Goal: Transaction & Acquisition: Purchase product/service

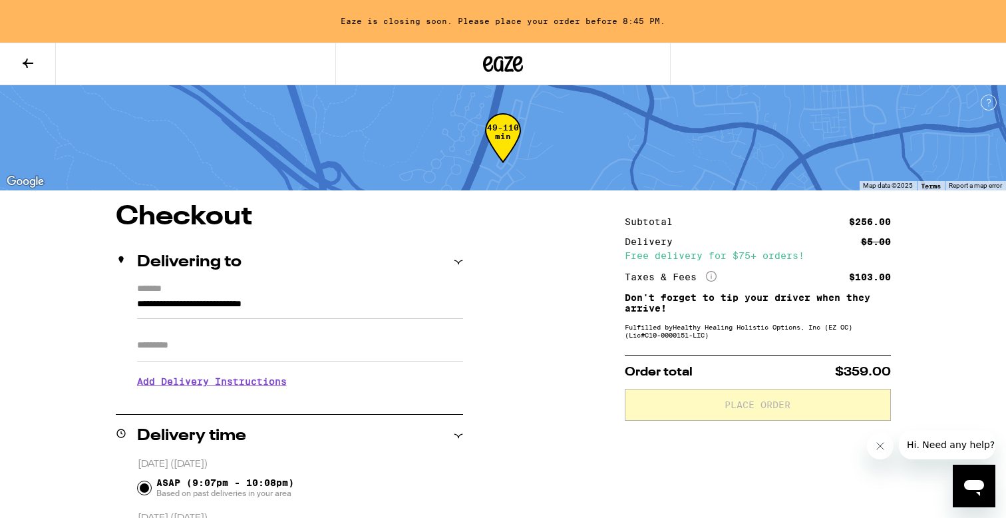
click at [499, 66] on icon at bounding box center [503, 64] width 40 height 24
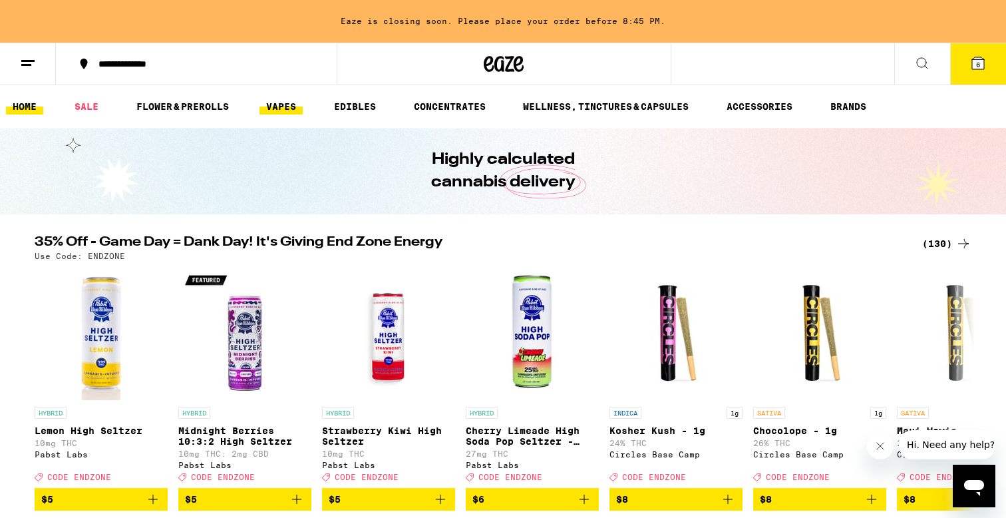
click at [283, 103] on link "VAPES" at bounding box center [280, 106] width 43 height 16
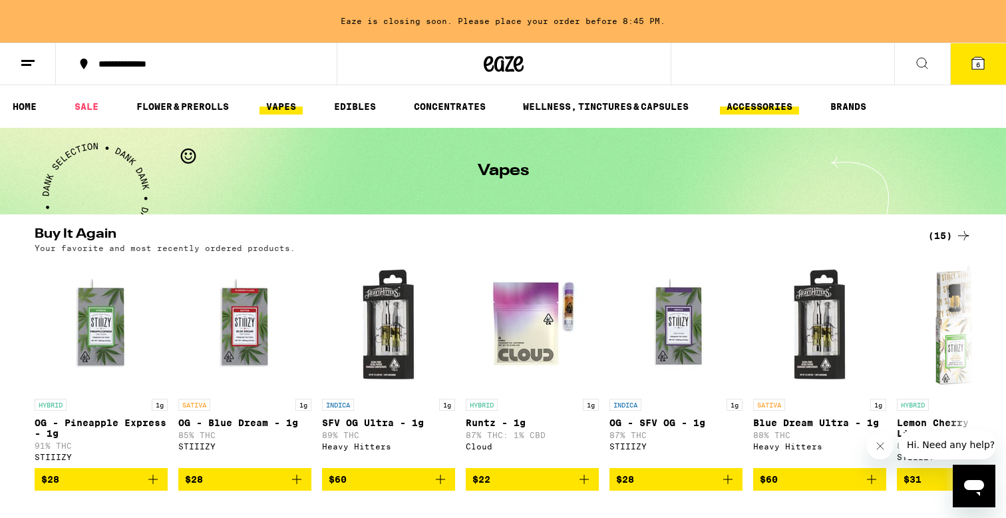
click at [788, 105] on link "ACCESSORIES" at bounding box center [759, 106] width 79 height 16
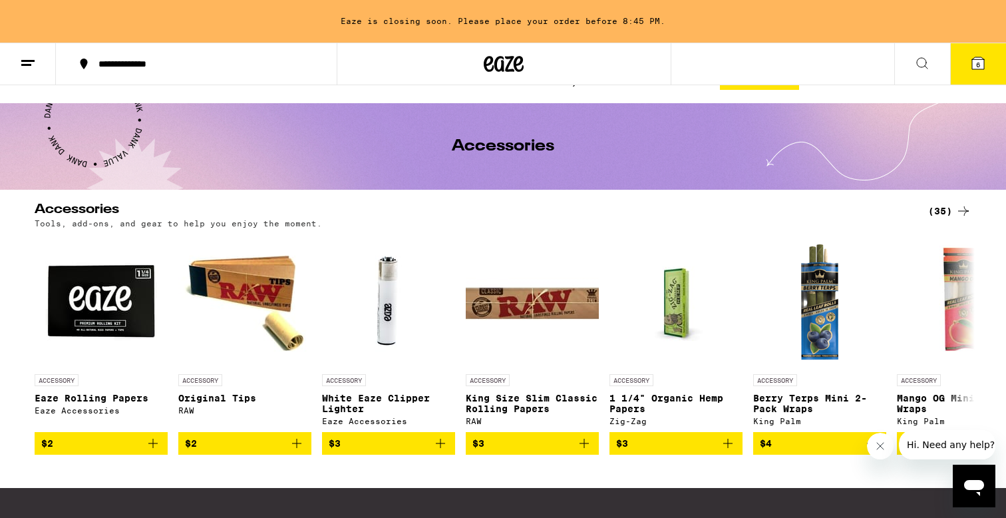
scroll to position [23, 0]
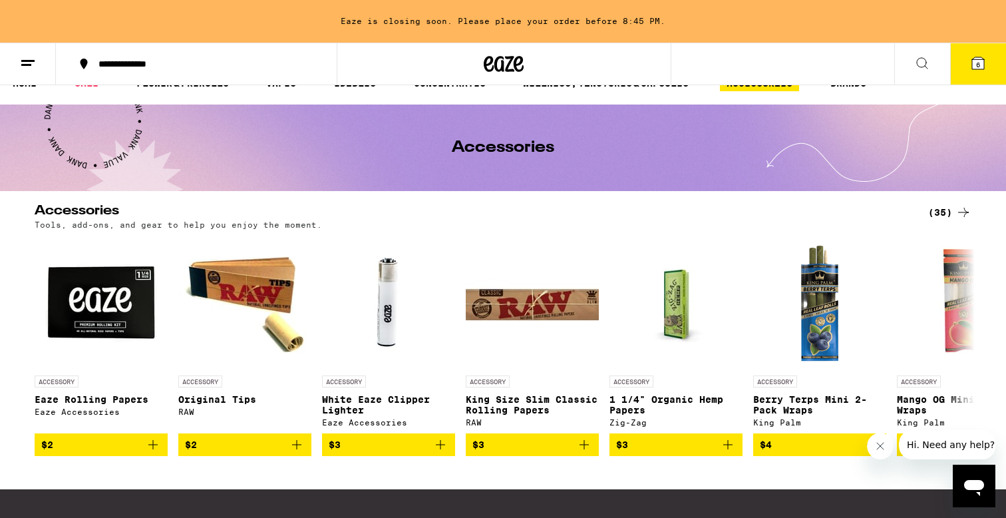
click at [941, 207] on div "(35)" at bounding box center [949, 212] width 43 height 16
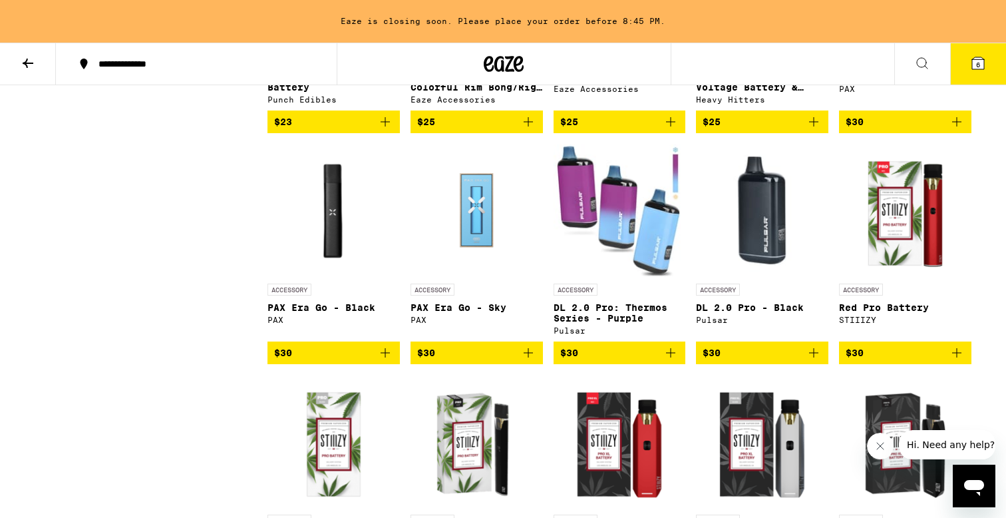
scroll to position [1178, 0]
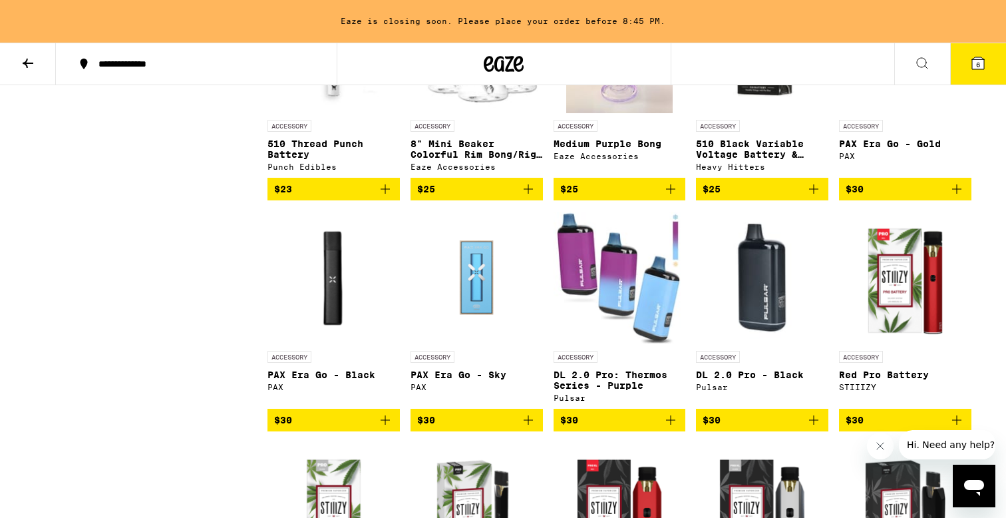
click at [740, 320] on img "Open page for DL 2.0 Pro - Black from Pulsar" at bounding box center [762, 277] width 132 height 133
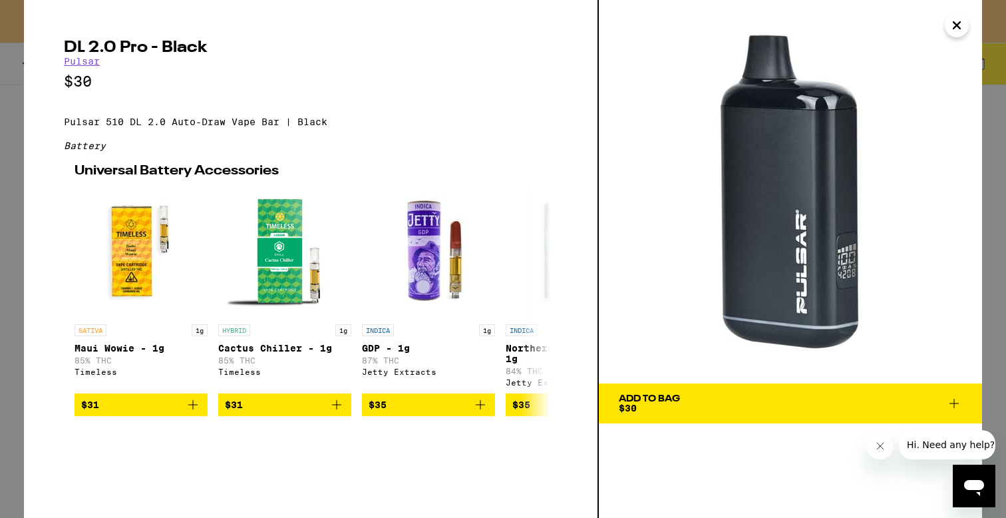
click at [956, 21] on icon "Close" at bounding box center [957, 25] width 16 height 20
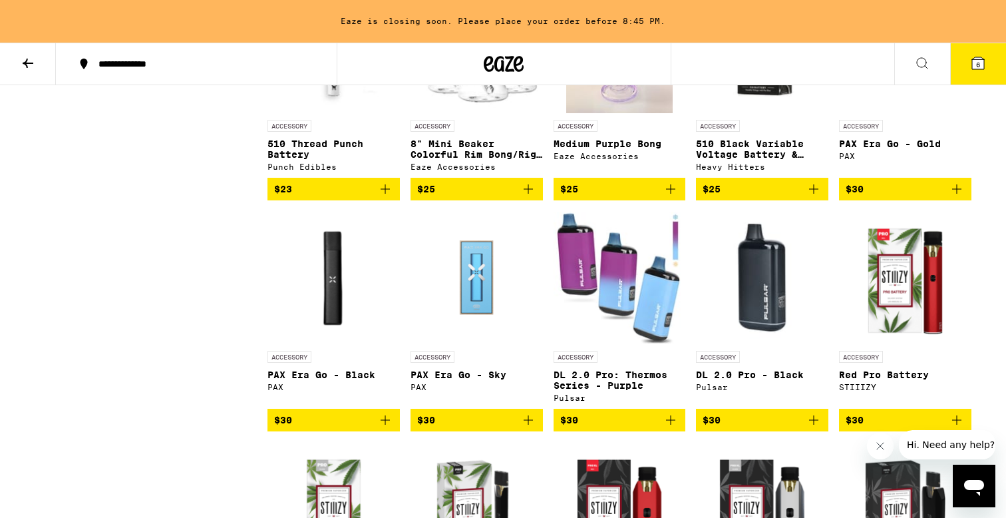
click at [635, 311] on img "Open page for DL 2.0 Pro: Thermos Series - Purple from Pulsar" at bounding box center [619, 277] width 132 height 133
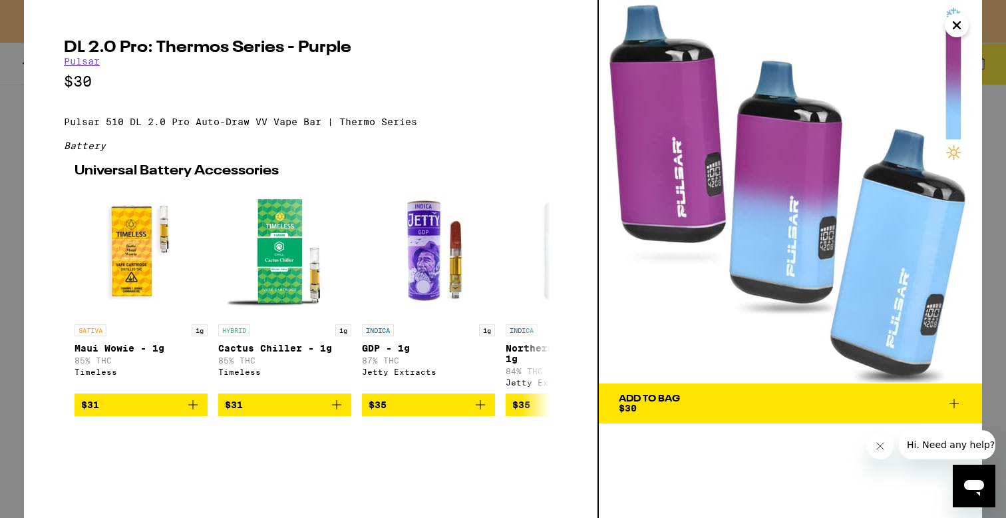
click at [959, 23] on icon "Close" at bounding box center [957, 25] width 16 height 20
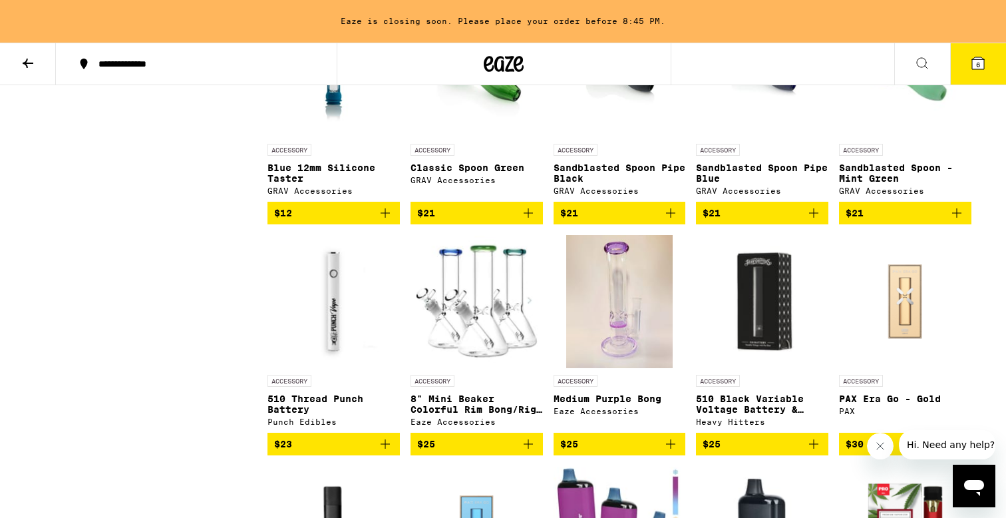
scroll to position [931, 0]
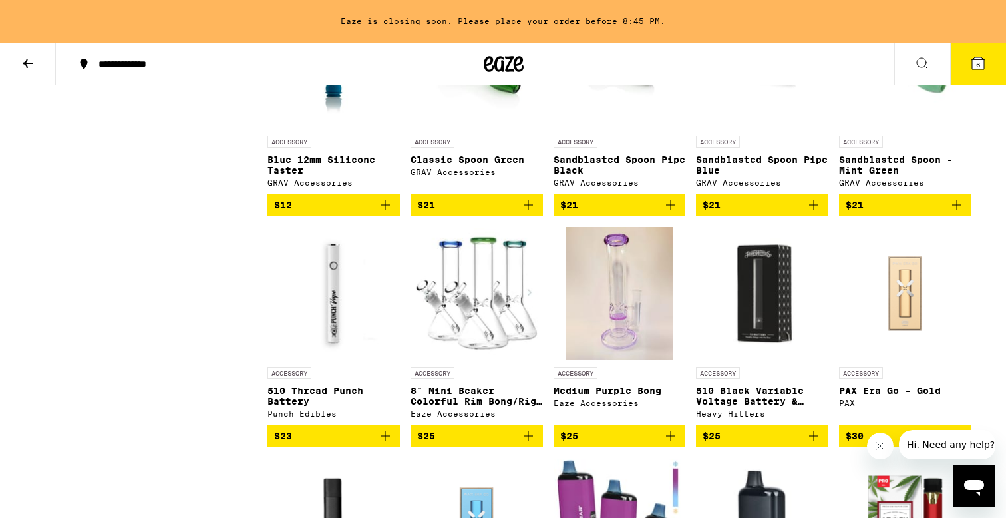
click at [488, 343] on img at bounding box center [476, 293] width 132 height 133
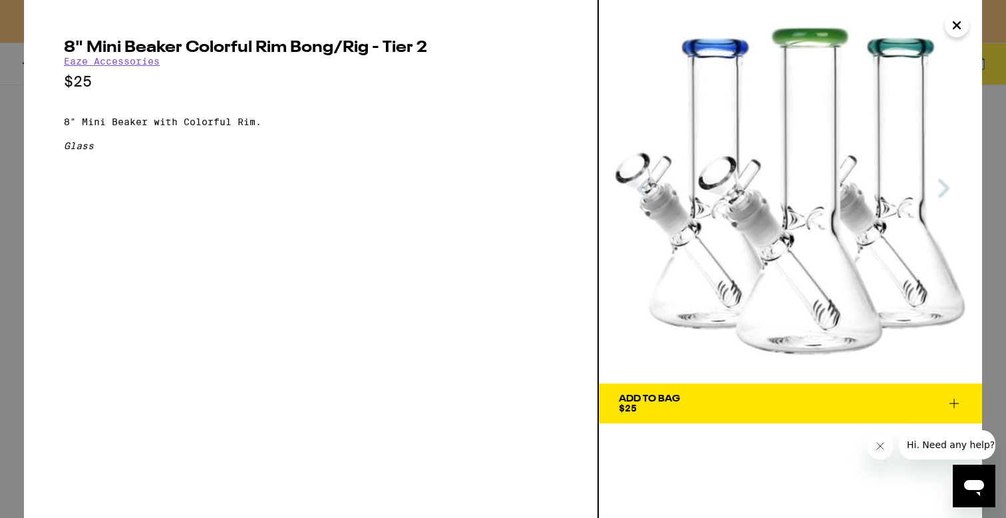
click at [959, 21] on icon "Close" at bounding box center [957, 25] width 16 height 20
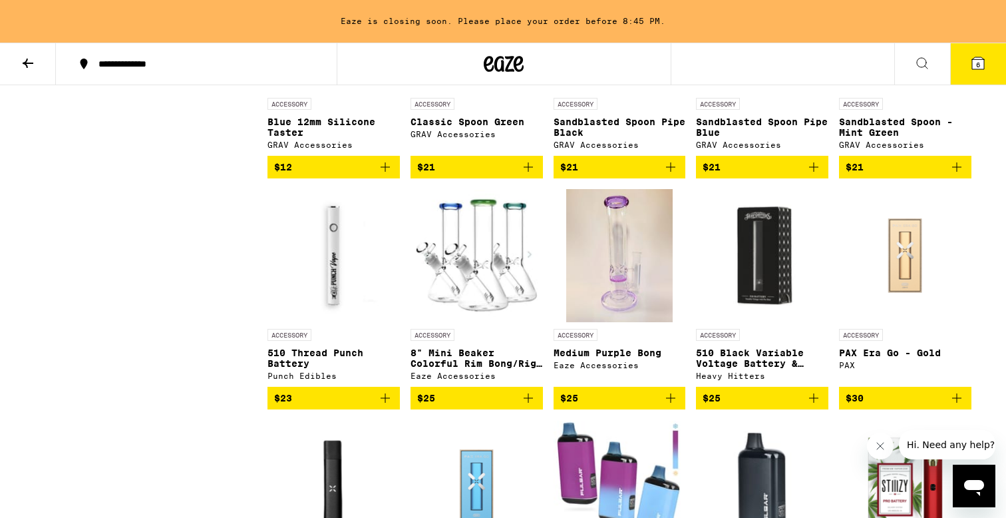
scroll to position [975, 0]
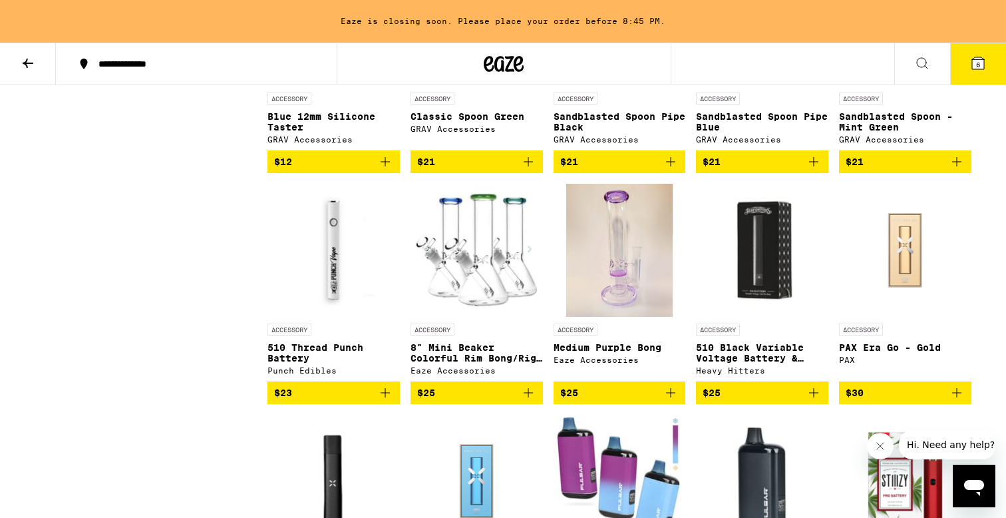
click at [610, 281] on img "Open page for Medium Purple Bong from Eaze Accessories" at bounding box center [619, 250] width 106 height 133
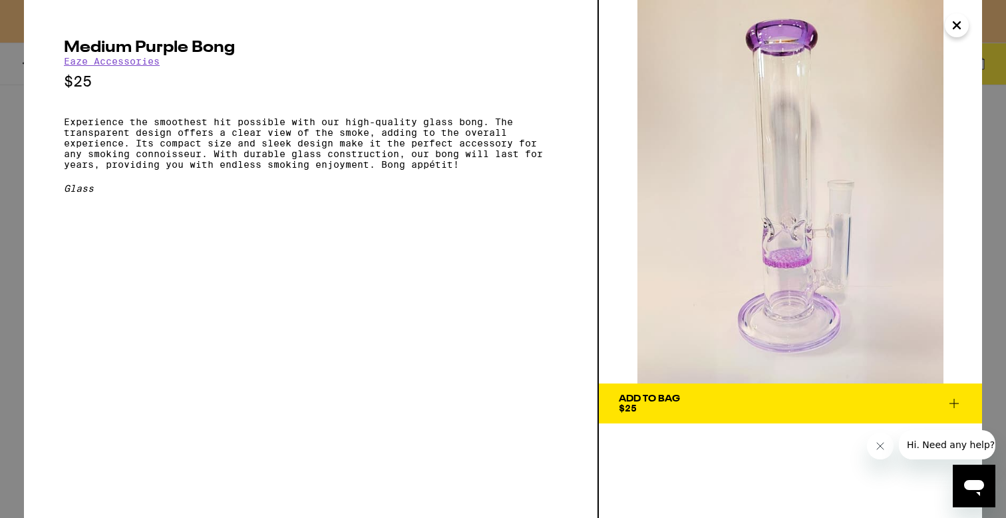
click at [959, 29] on icon "Close" at bounding box center [956, 25] width 7 height 7
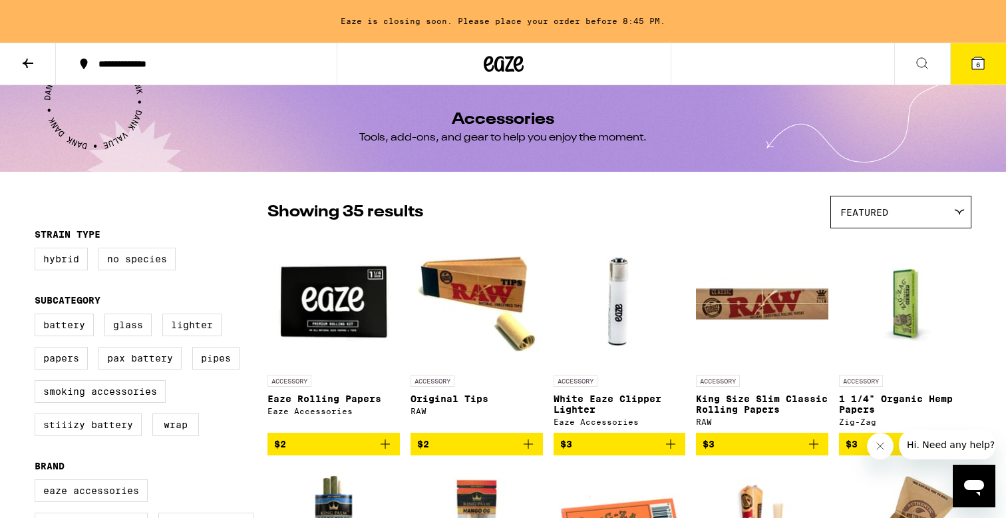
click at [516, 65] on icon at bounding box center [519, 64] width 10 height 16
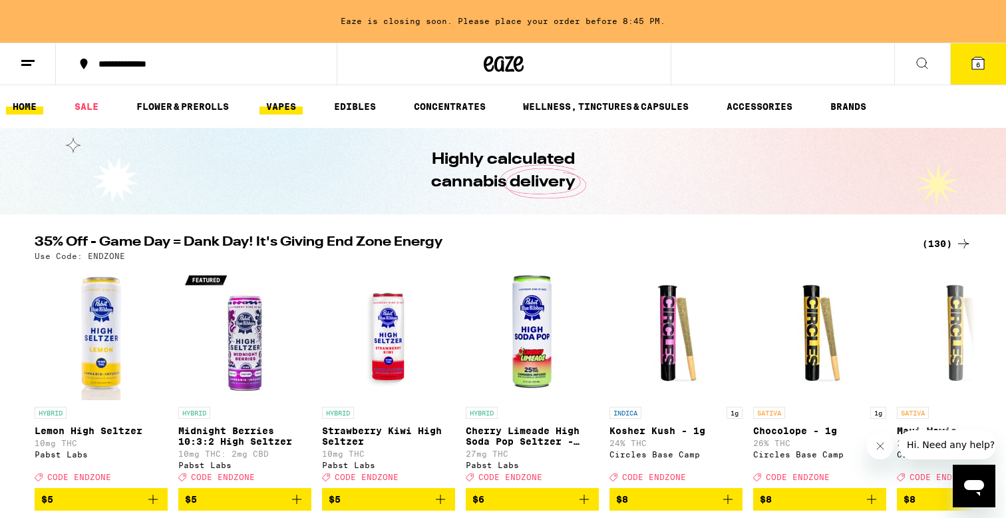
click at [295, 98] on link "VAPES" at bounding box center [280, 106] width 43 height 16
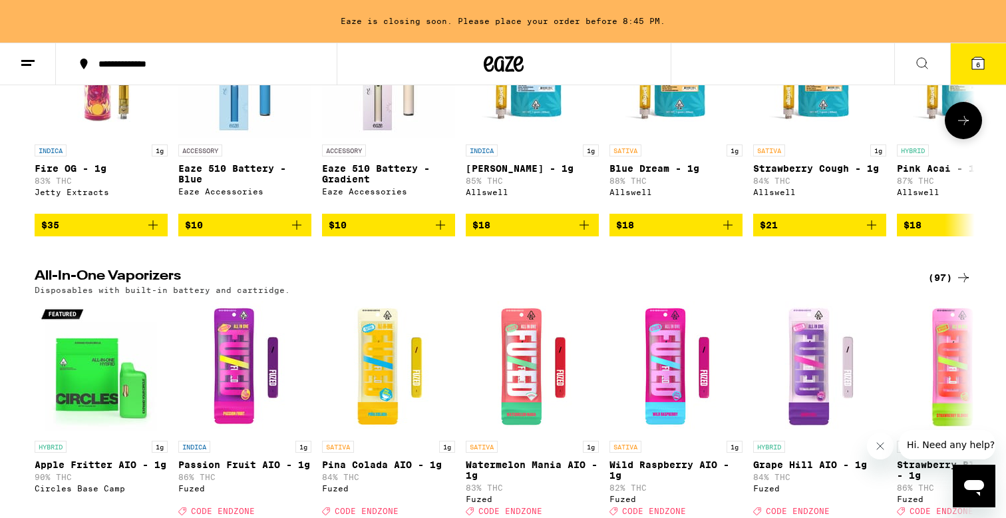
scroll to position [565, 0]
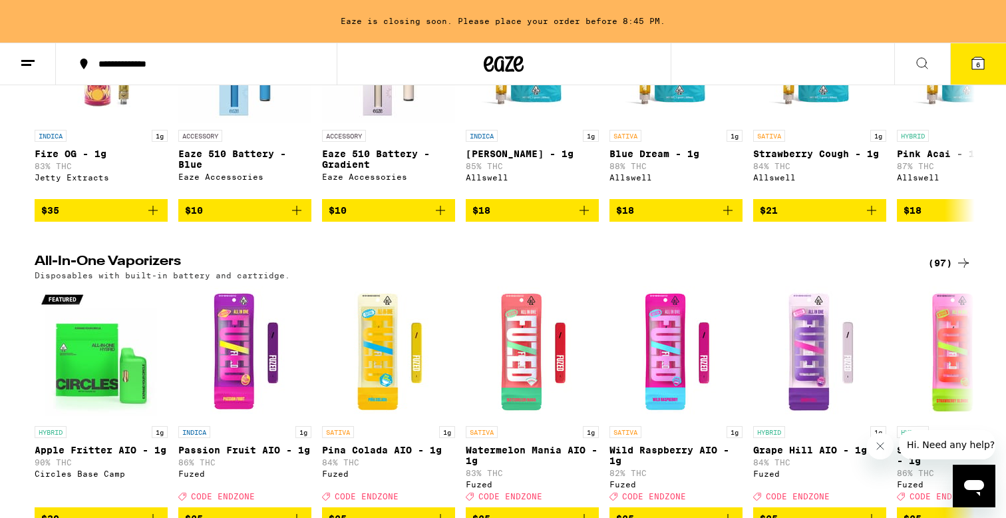
click at [938, 271] on div "(97)" at bounding box center [949, 263] width 43 height 16
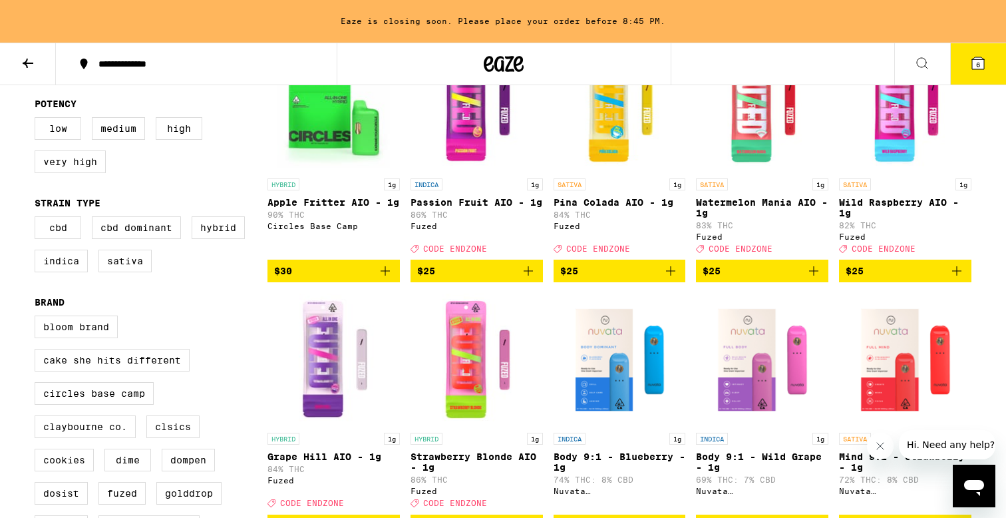
scroll to position [106, 0]
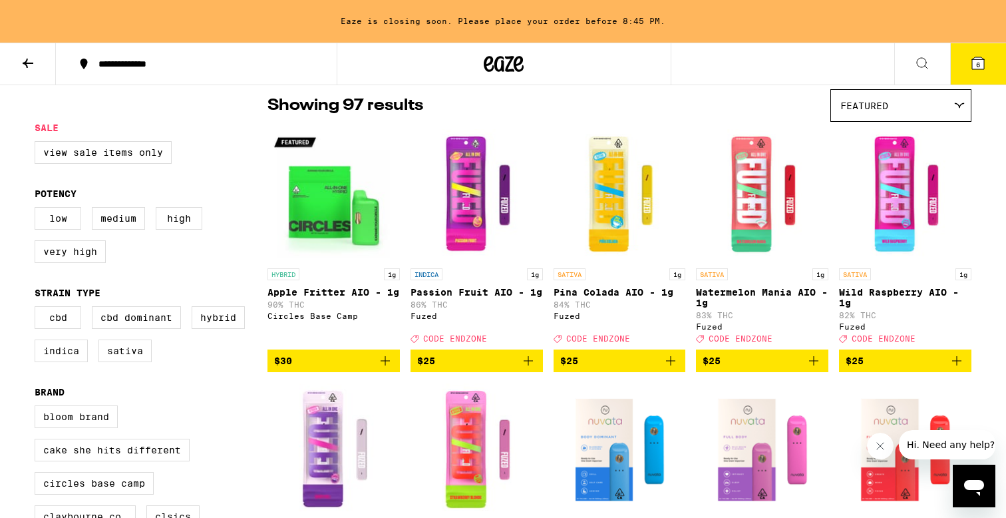
click at [855, 100] on span "Featured" at bounding box center [864, 105] width 48 height 11
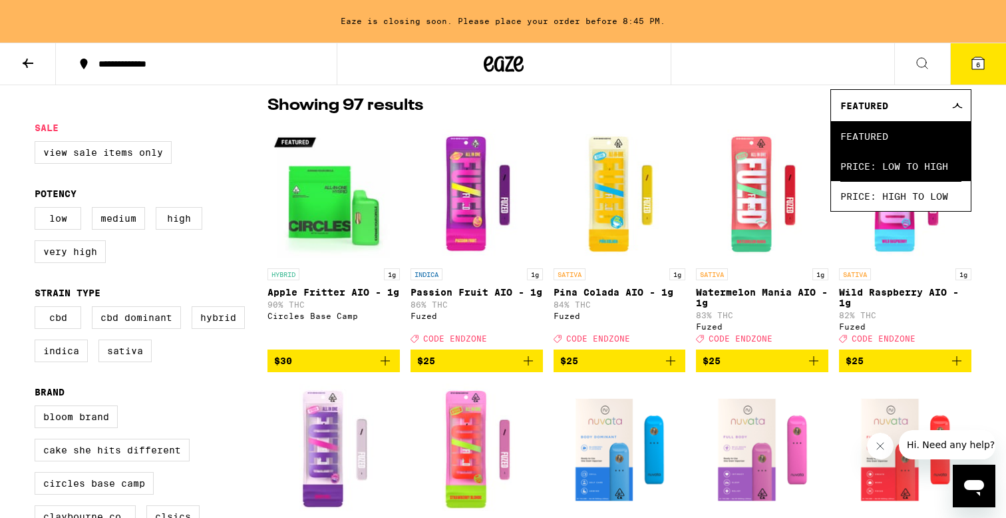
click at [890, 169] on span "Price: Low to High" at bounding box center [900, 166] width 121 height 30
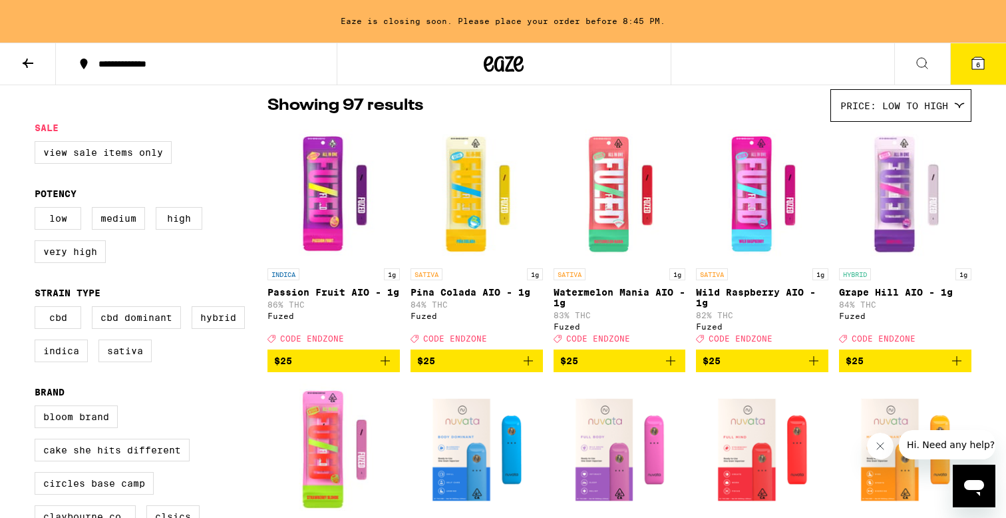
click at [893, 112] on div "Price: Low to High" at bounding box center [901, 105] width 140 height 31
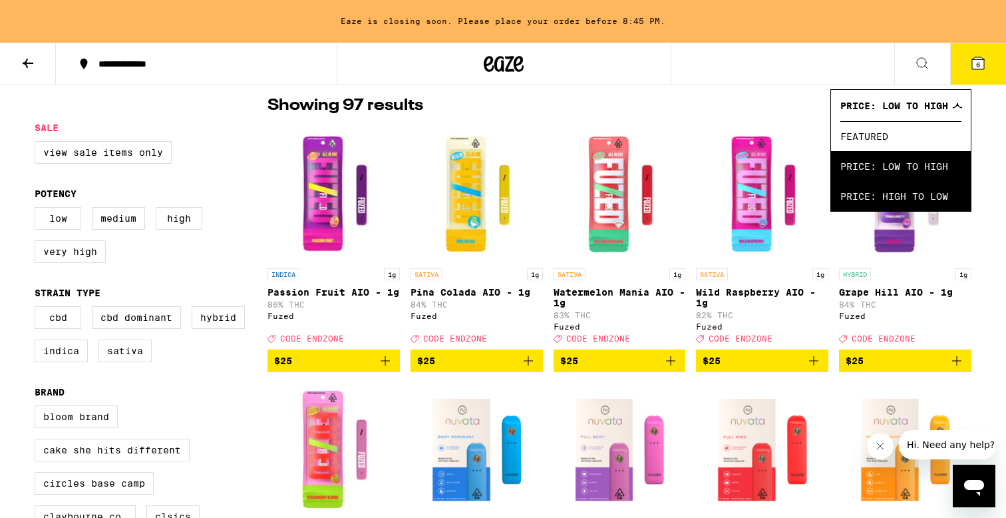
click at [899, 196] on span "Price: High to Low" at bounding box center [900, 196] width 121 height 30
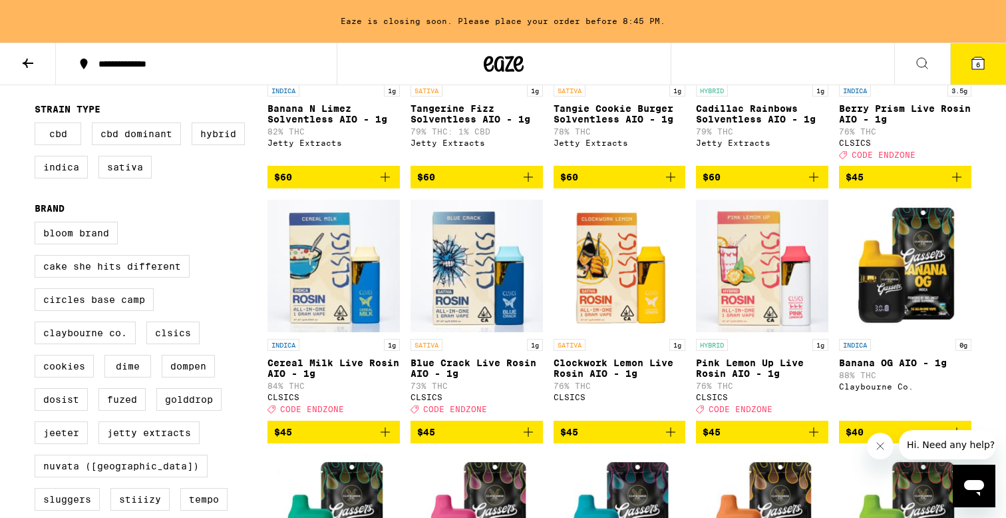
scroll to position [292, 0]
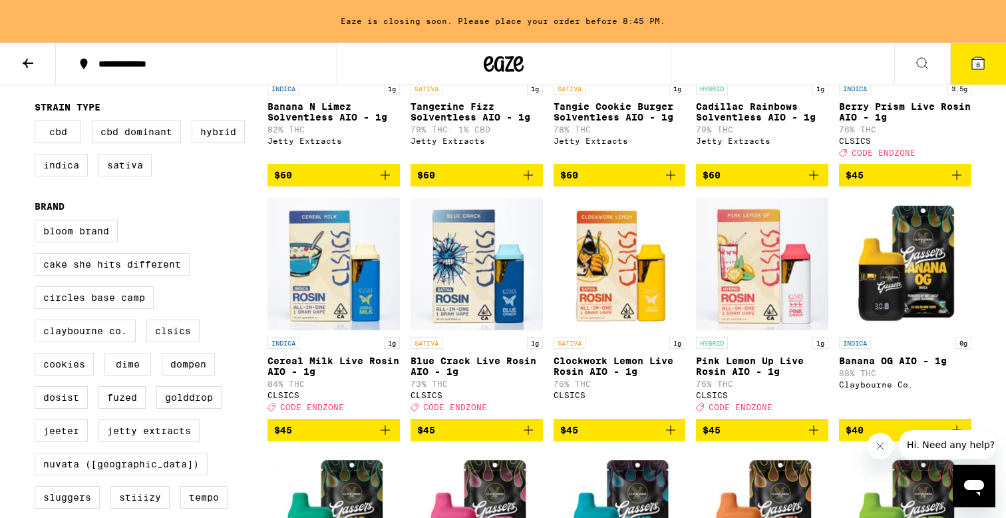
click at [954, 180] on icon "Add to bag" at bounding box center [957, 175] width 16 height 16
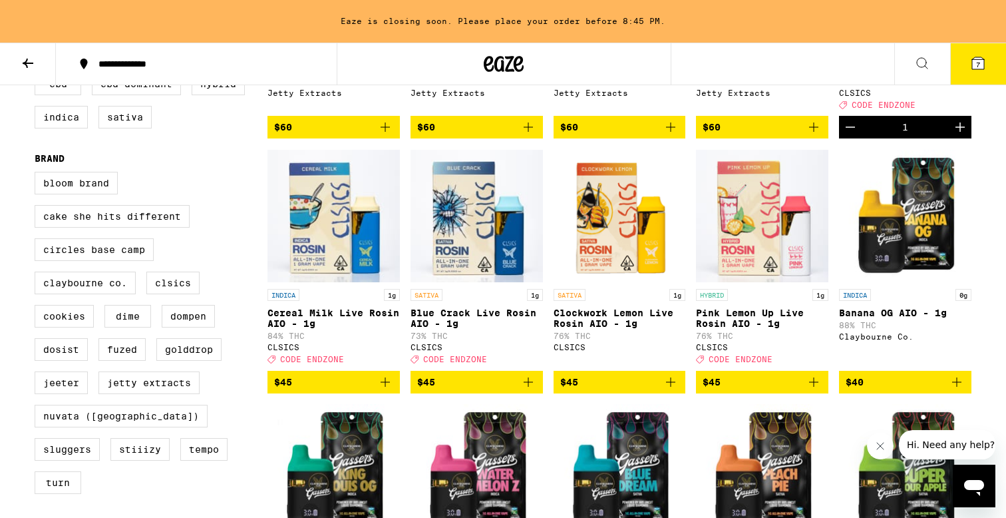
scroll to position [351, 0]
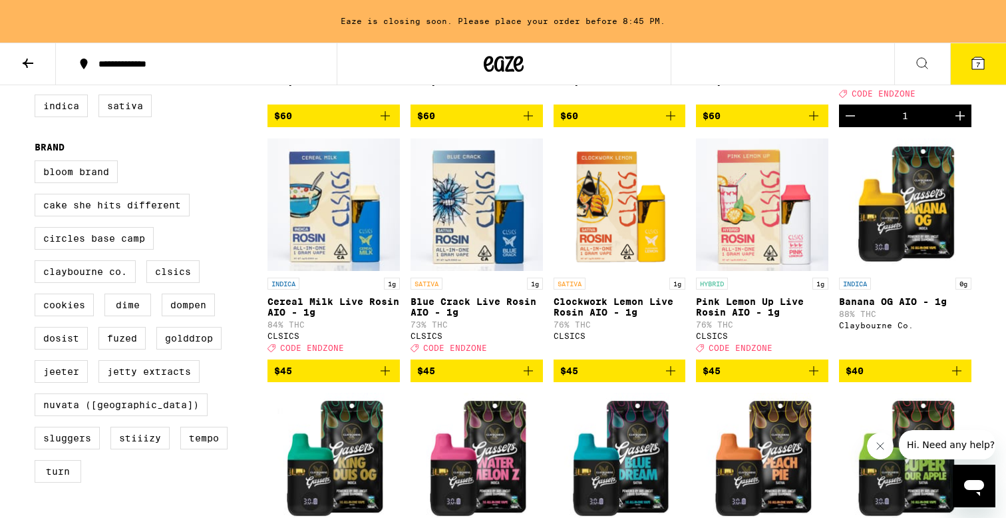
click at [392, 378] on icon "Add to bag" at bounding box center [385, 371] width 16 height 16
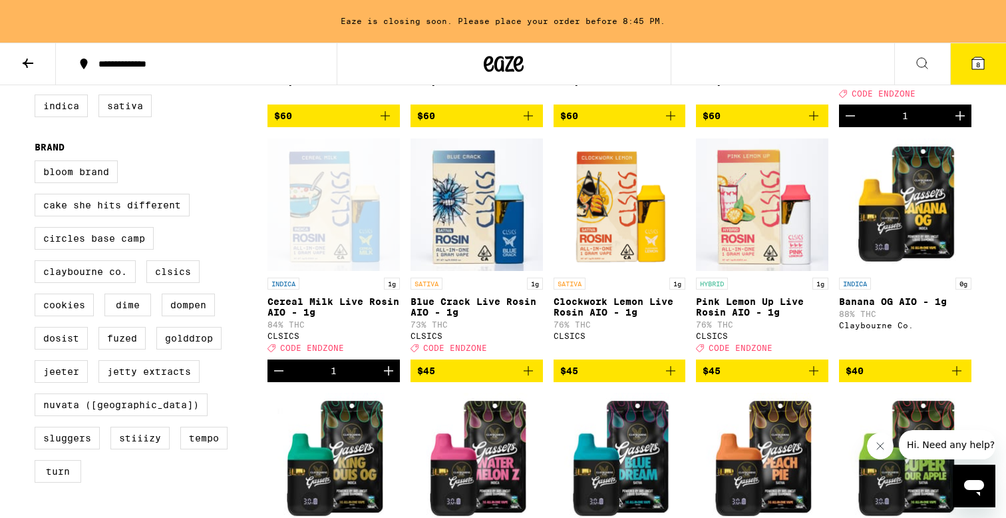
scroll to position [387, 0]
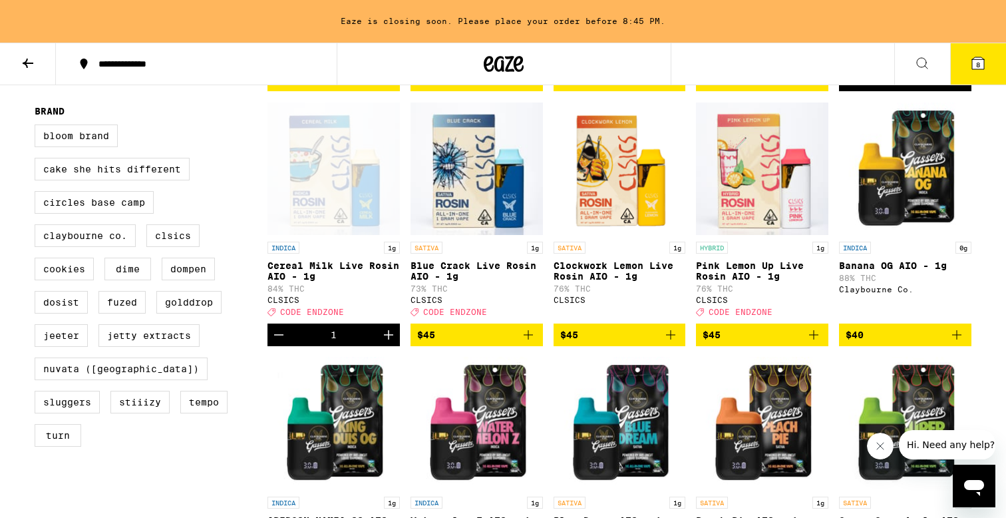
click at [815, 343] on icon "Add to bag" at bounding box center [814, 335] width 16 height 16
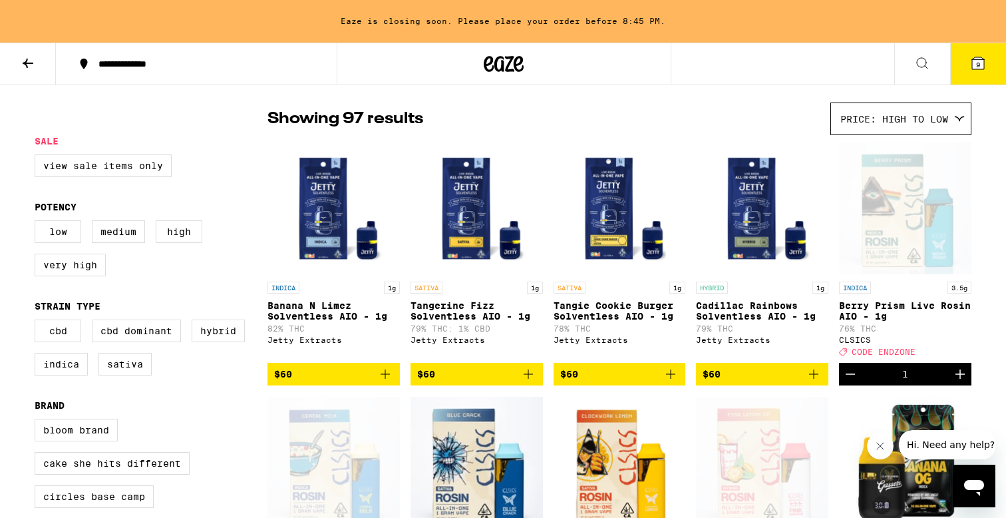
scroll to position [0, 0]
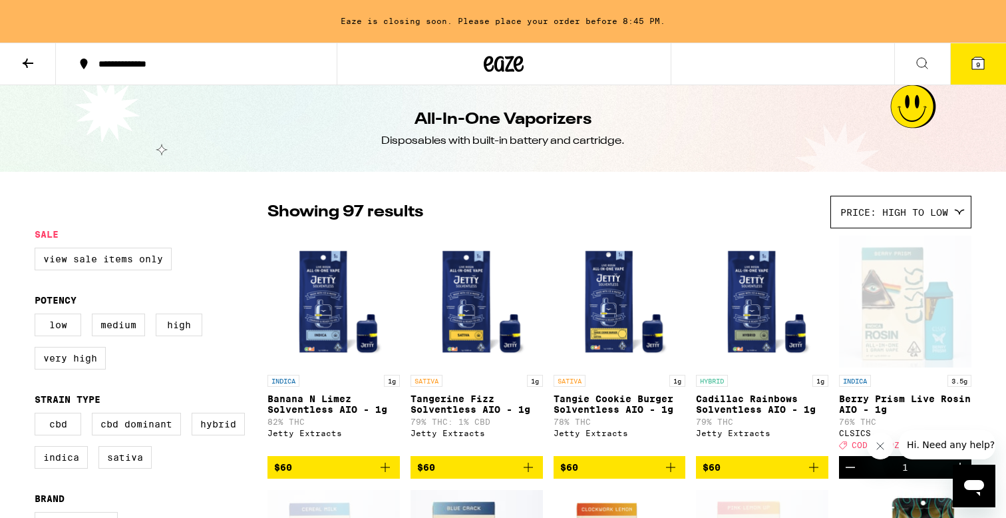
click at [921, 219] on div "Price: High to Low" at bounding box center [901, 211] width 140 height 31
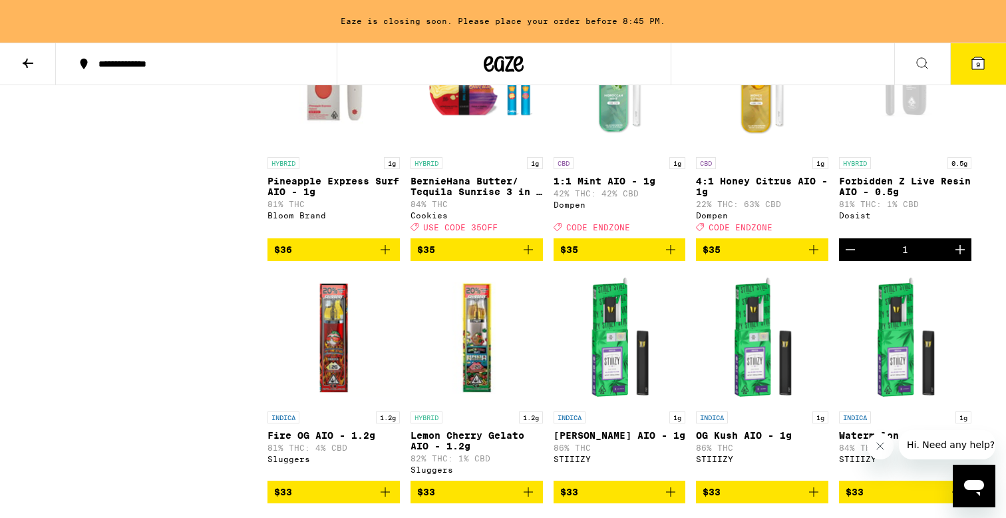
scroll to position [1709, 0]
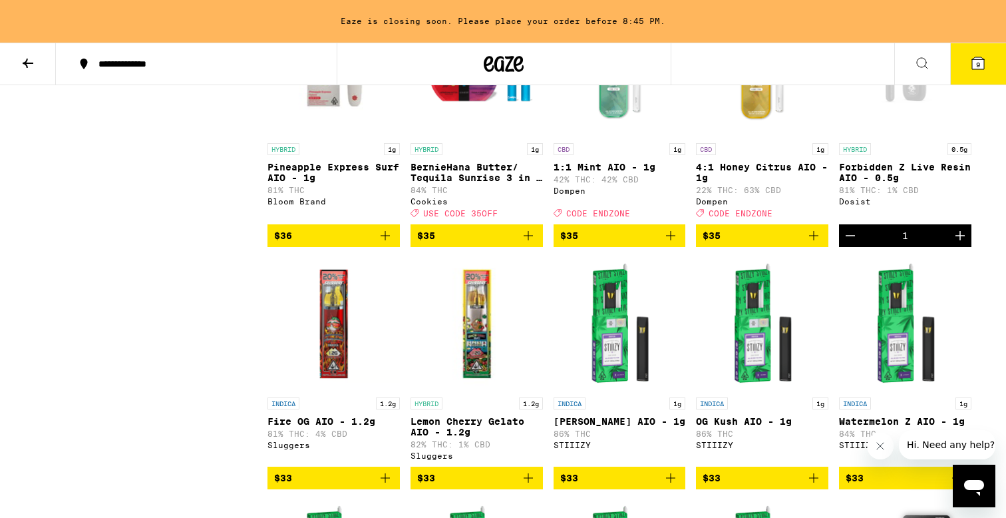
click at [487, 136] on img "Open page for BernieHana Butter/ Tequila Sunrise 3 in 1 AIO - 1g from Cookies" at bounding box center [476, 69] width 132 height 133
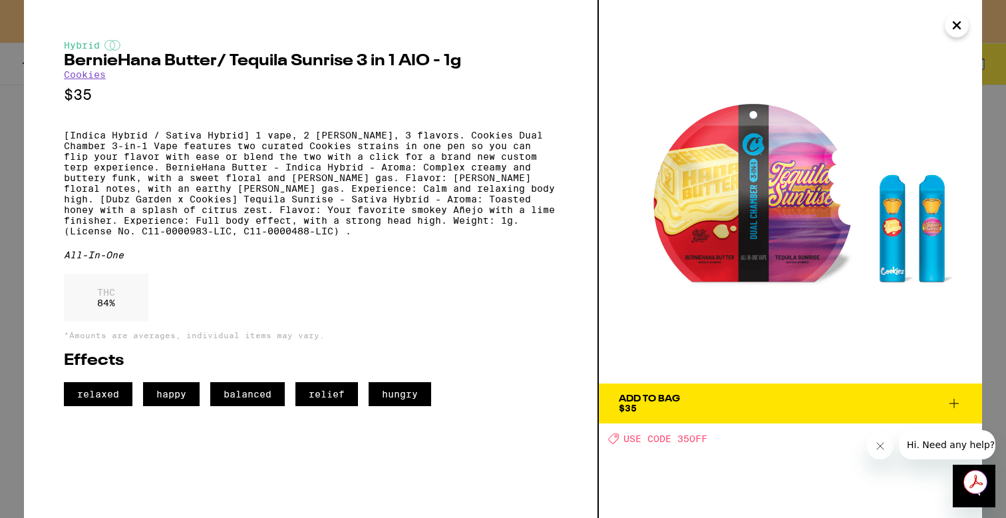
click at [954, 19] on icon "Close" at bounding box center [957, 25] width 16 height 20
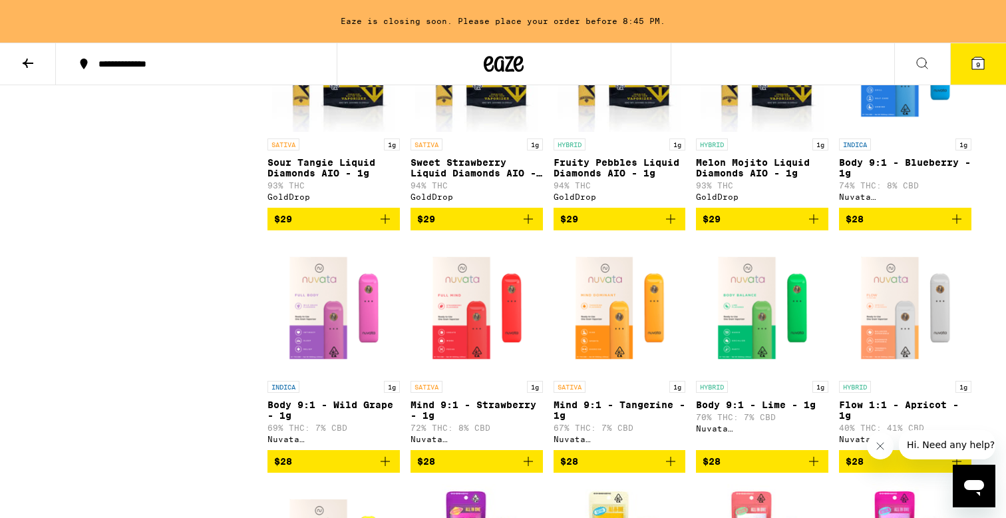
scroll to position [4161, 0]
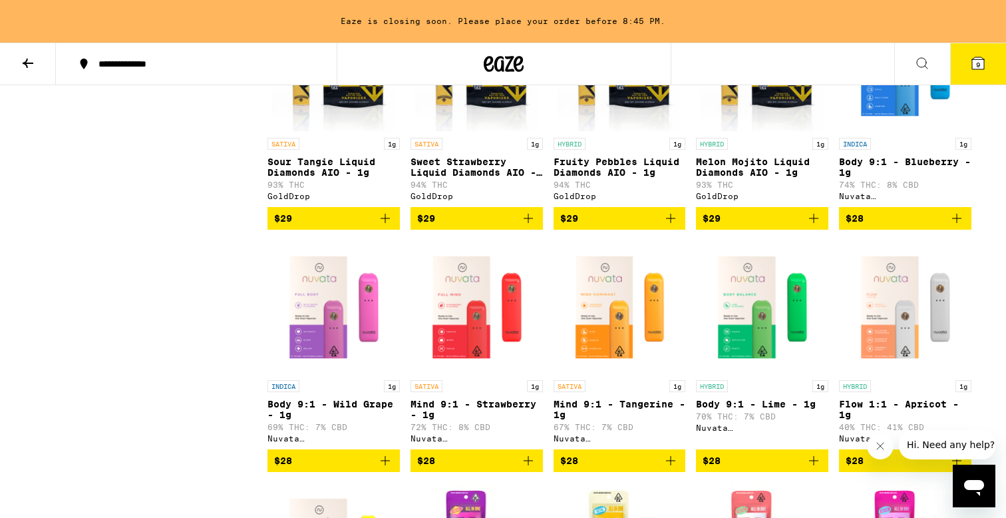
click at [972, 53] on button "9" at bounding box center [978, 63] width 56 height 41
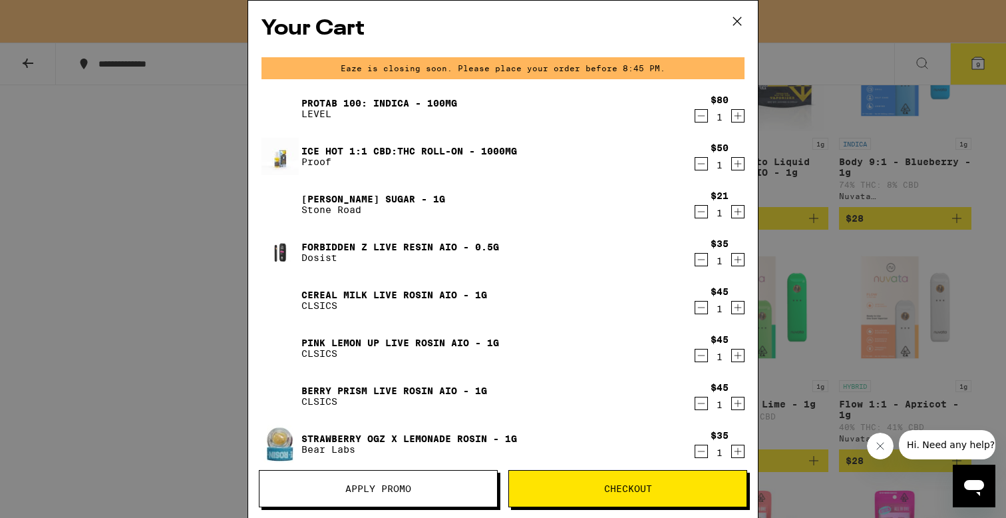
click at [702, 112] on icon "Decrement" at bounding box center [701, 116] width 12 height 16
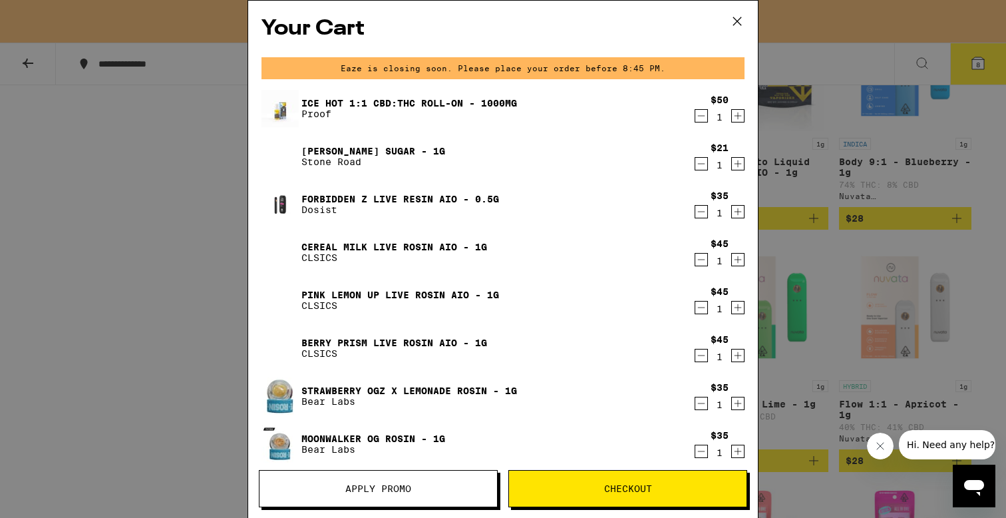
click at [698, 118] on icon "Decrement" at bounding box center [701, 116] width 12 height 16
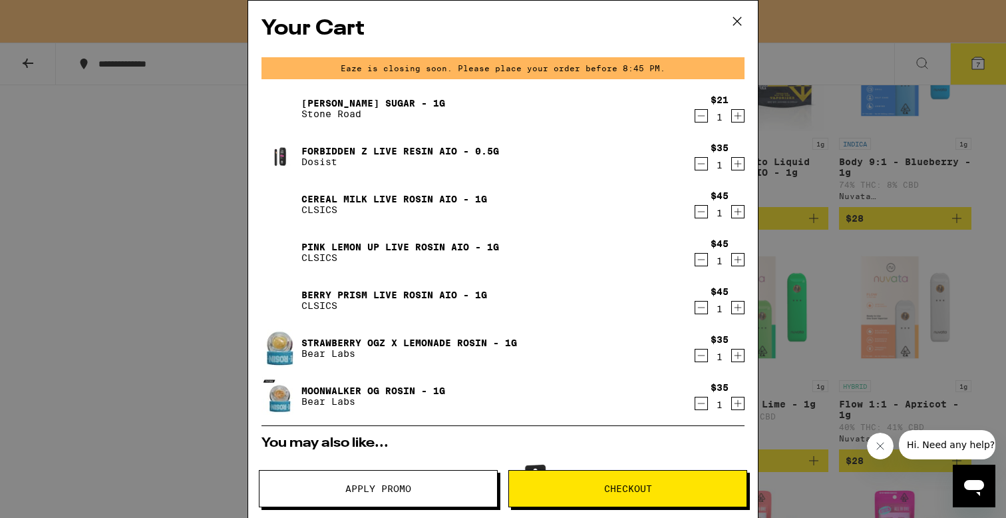
click at [700, 118] on icon "Decrement" at bounding box center [701, 116] width 12 height 16
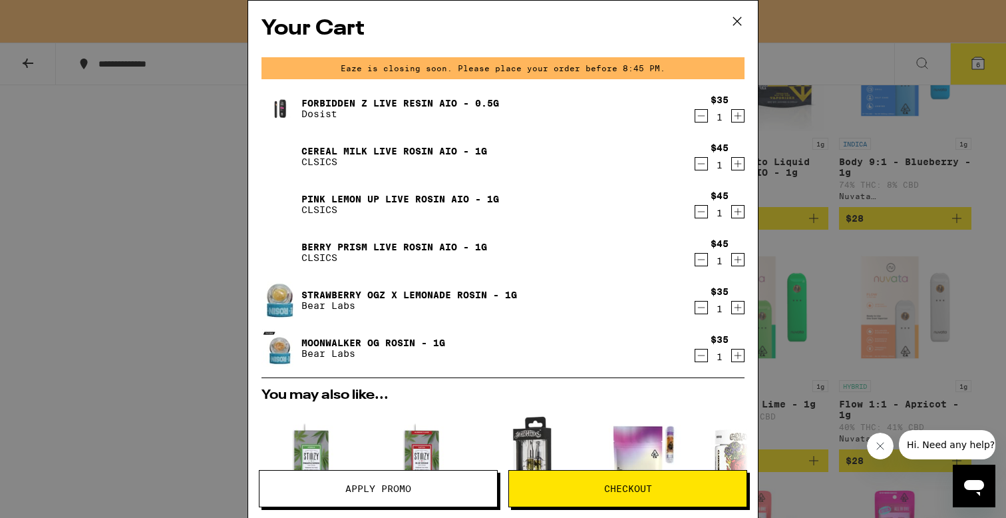
click at [700, 353] on icon "Decrement" at bounding box center [701, 355] width 12 height 16
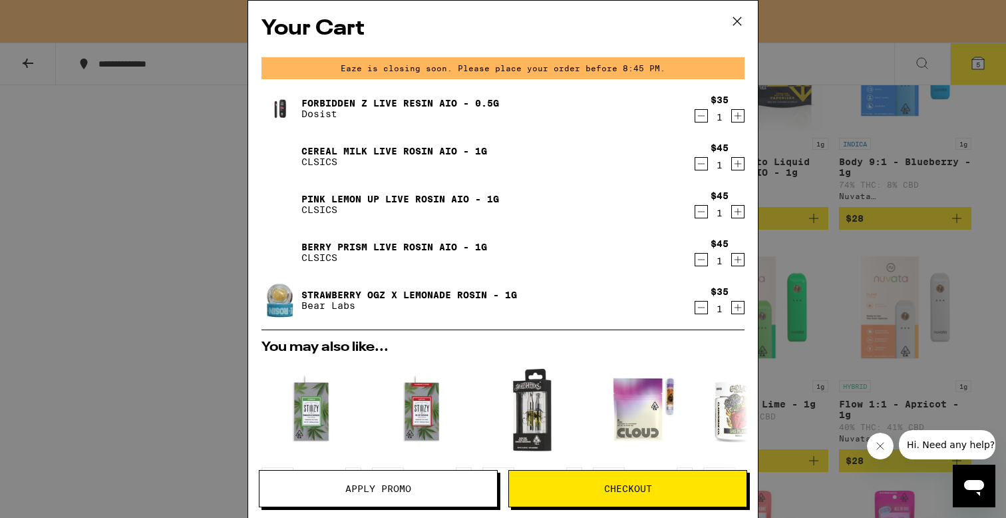
click at [702, 311] on icon "Decrement" at bounding box center [701, 307] width 12 height 16
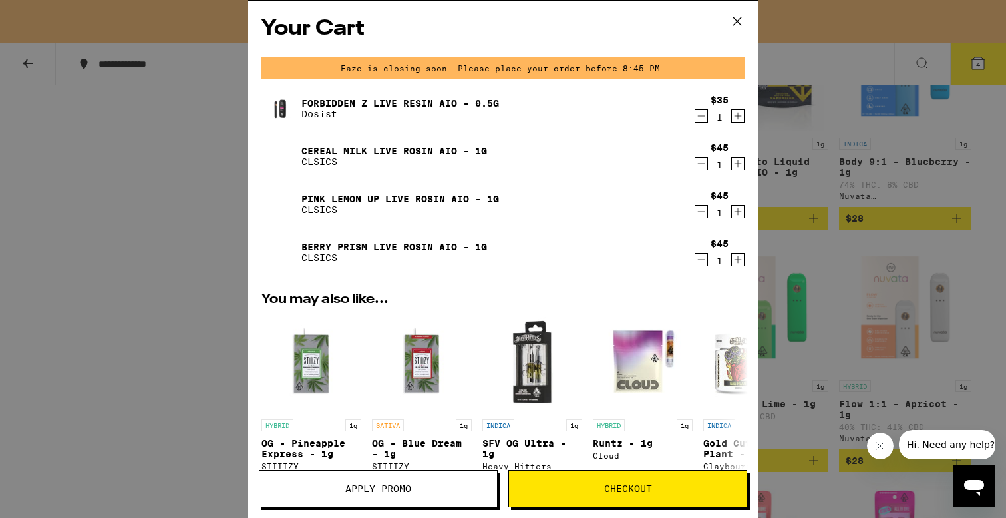
click at [873, 66] on div "Your Cart Eaze is closing soon. Please place your order before 8:45 PM. Forbidd…" at bounding box center [503, 259] width 1006 height 518
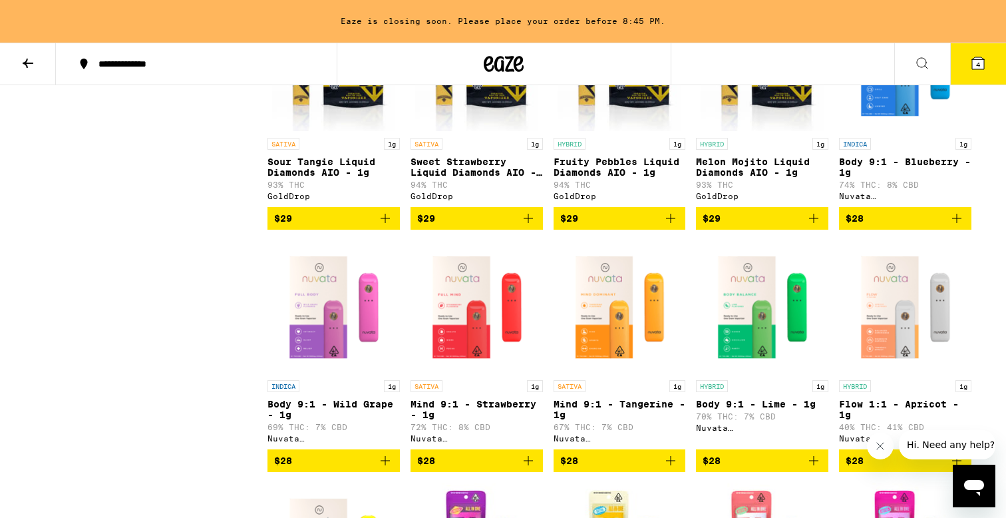
click at [917, 56] on icon at bounding box center [922, 63] width 16 height 16
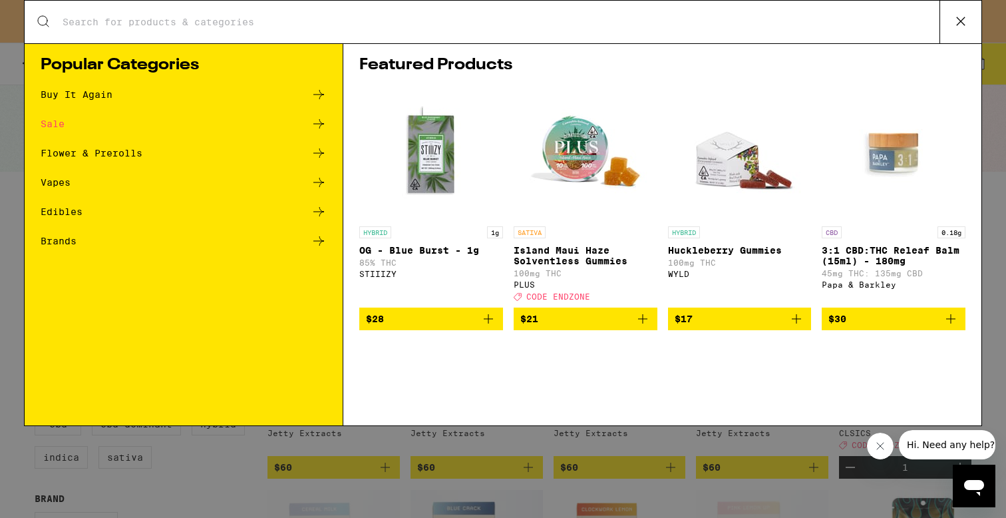
click at [388, 35] on div "Search for Products" at bounding box center [503, 22] width 957 height 43
click at [355, 47] on div "Featured Products HYBRID 1g OG - Blue Burst - 1g 85% THC STIIIZY $28 SATIVA Isl…" at bounding box center [662, 234] width 638 height 382
click at [57, 124] on div "Sale" at bounding box center [53, 123] width 24 height 9
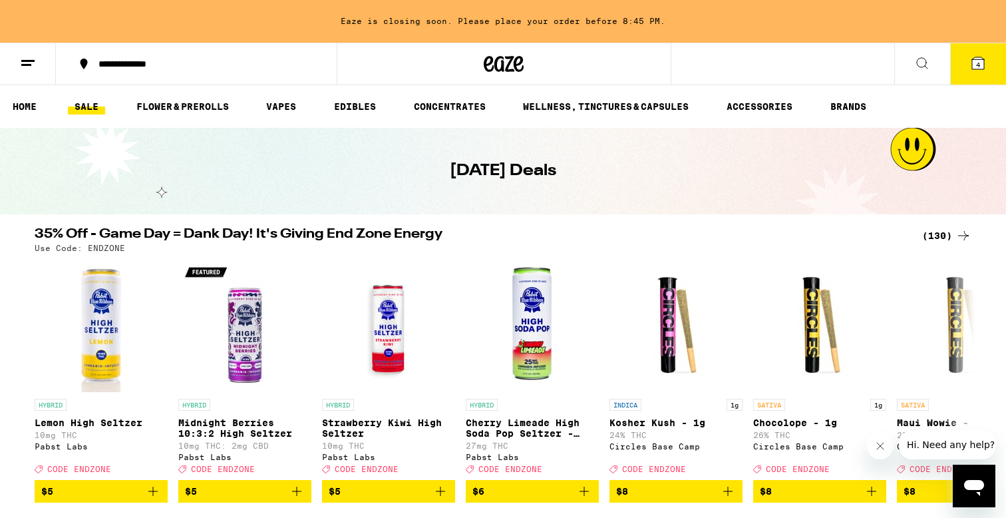
click at [967, 57] on button "4" at bounding box center [978, 63] width 56 height 41
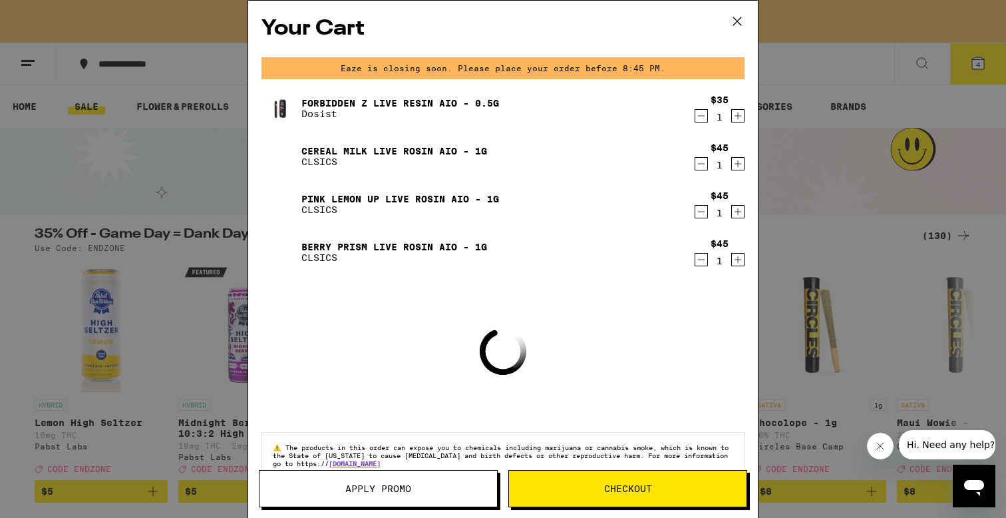
click at [420, 488] on span "Apply Promo" at bounding box center [377, 488] width 237 height 9
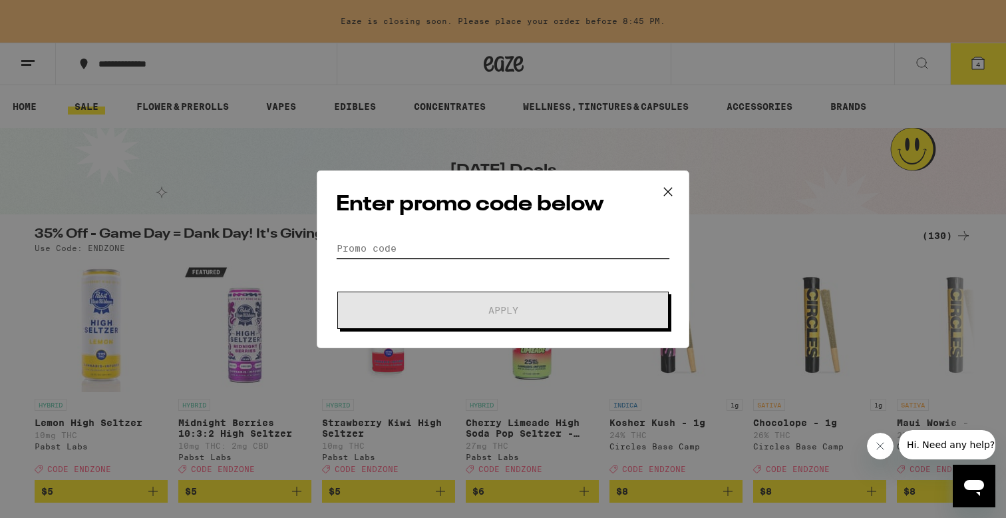
click at [474, 253] on input "Promo Code" at bounding box center [503, 248] width 334 height 20
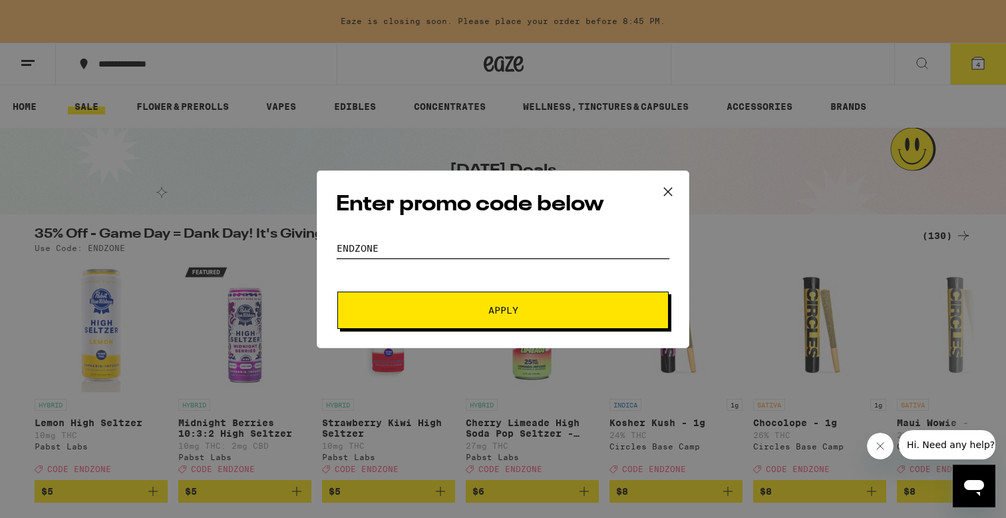
type input "endzone"
click at [337, 291] on button "Apply" at bounding box center [502, 309] width 331 height 37
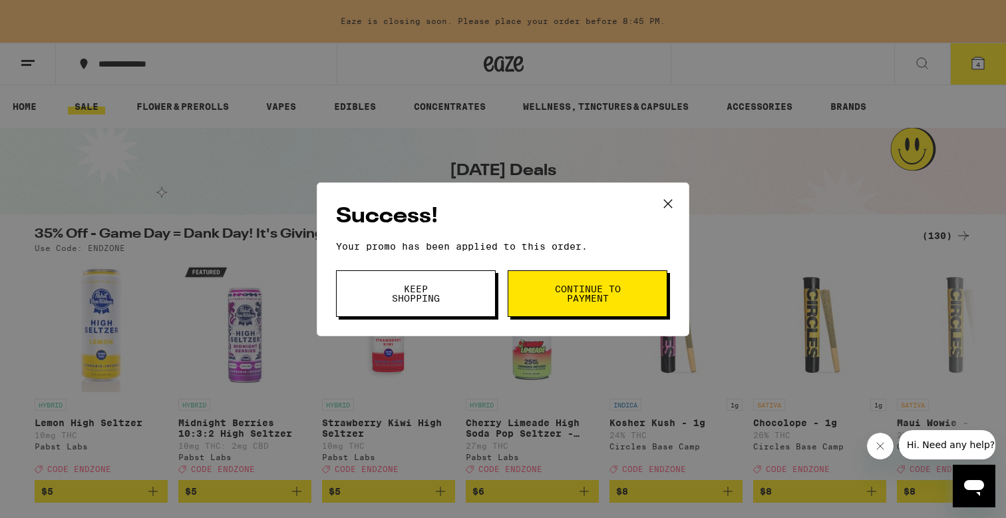
click at [591, 293] on span "Continue to payment" at bounding box center [587, 293] width 68 height 19
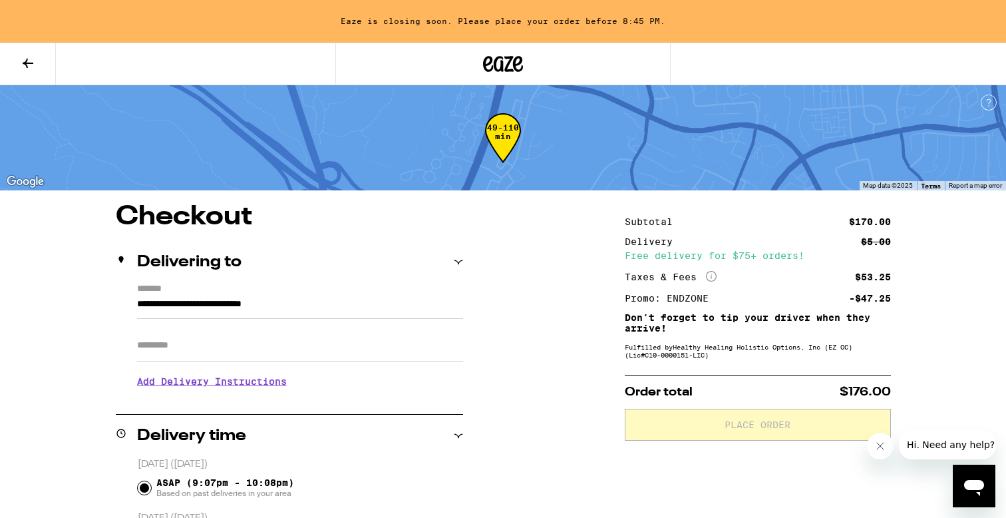
click at [516, 57] on icon at bounding box center [518, 64] width 10 height 16
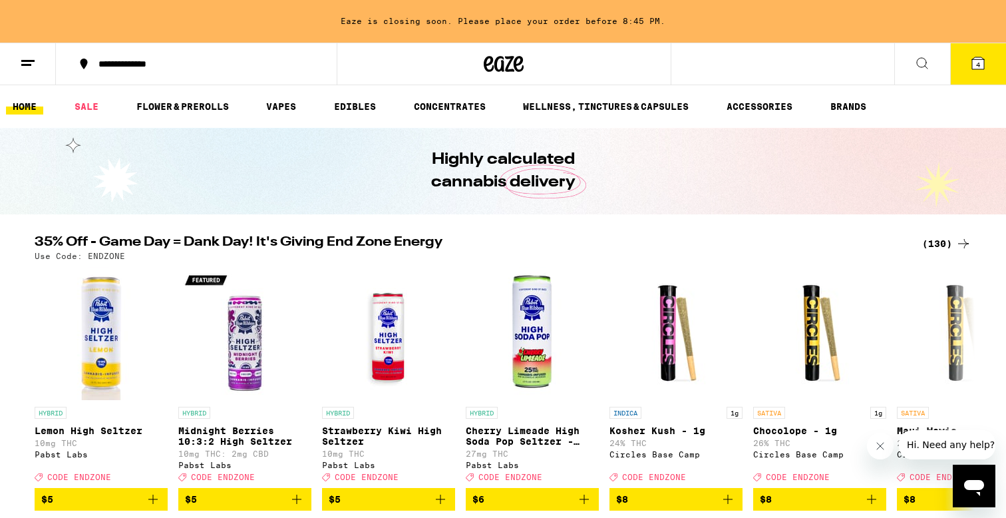
click at [976, 63] on span "4" at bounding box center [978, 65] width 4 height 8
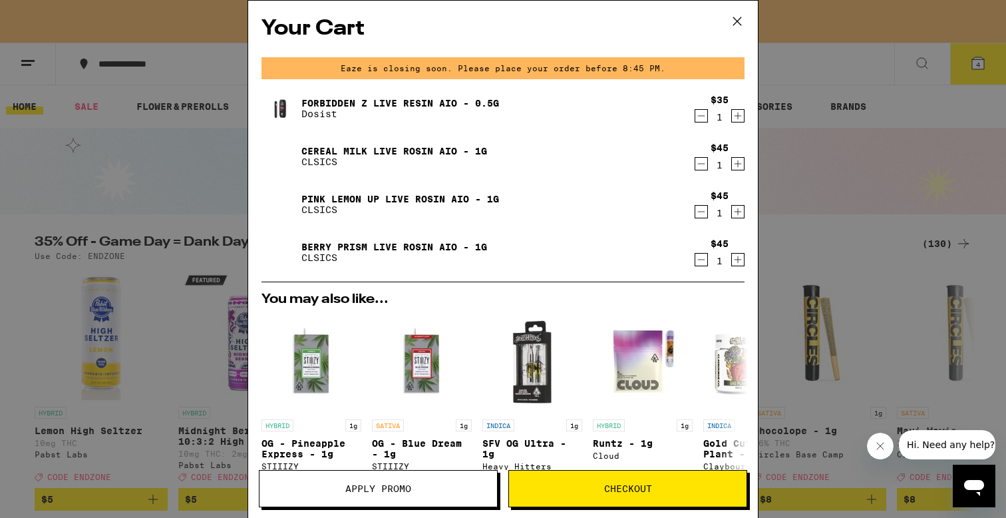
click at [704, 115] on icon "Decrement" at bounding box center [701, 116] width 12 height 16
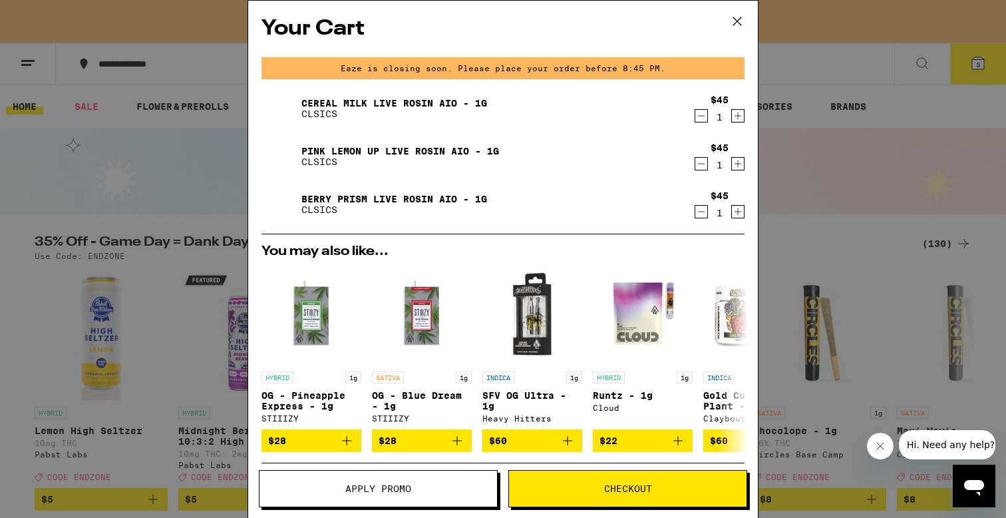
click at [604, 488] on span "Checkout" at bounding box center [628, 488] width 48 height 9
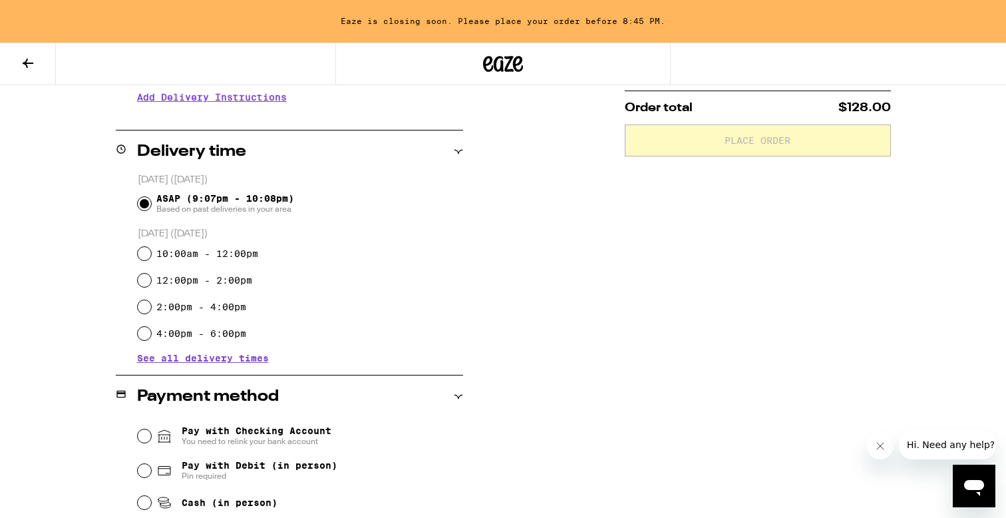
scroll to position [403, 0]
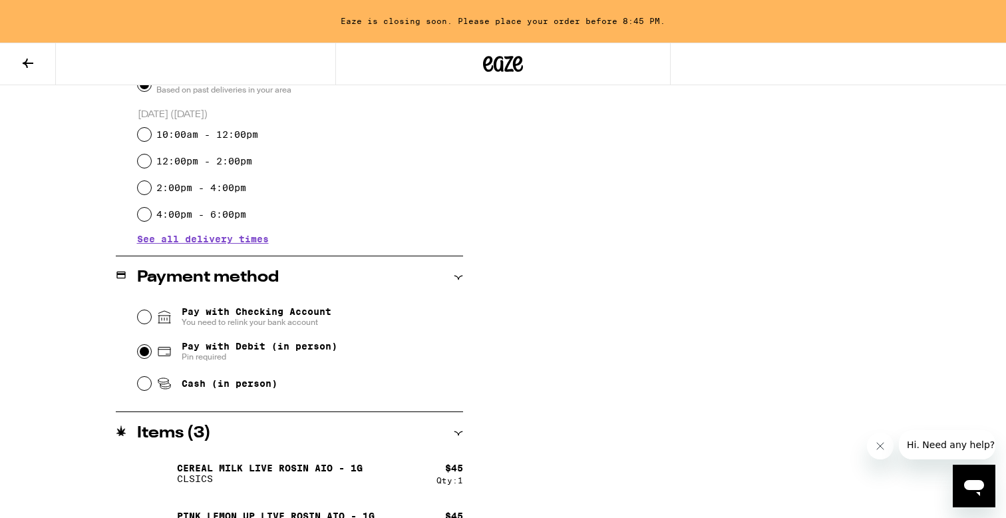
click at [144, 358] on input "Pay with Debit (in person) Pin required" at bounding box center [144, 351] width 13 height 13
radio input "true"
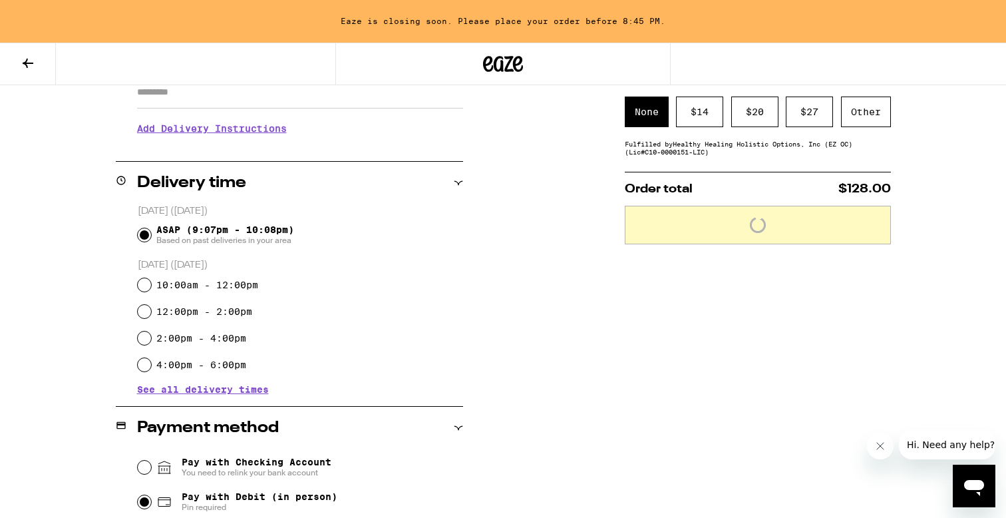
scroll to position [0, 0]
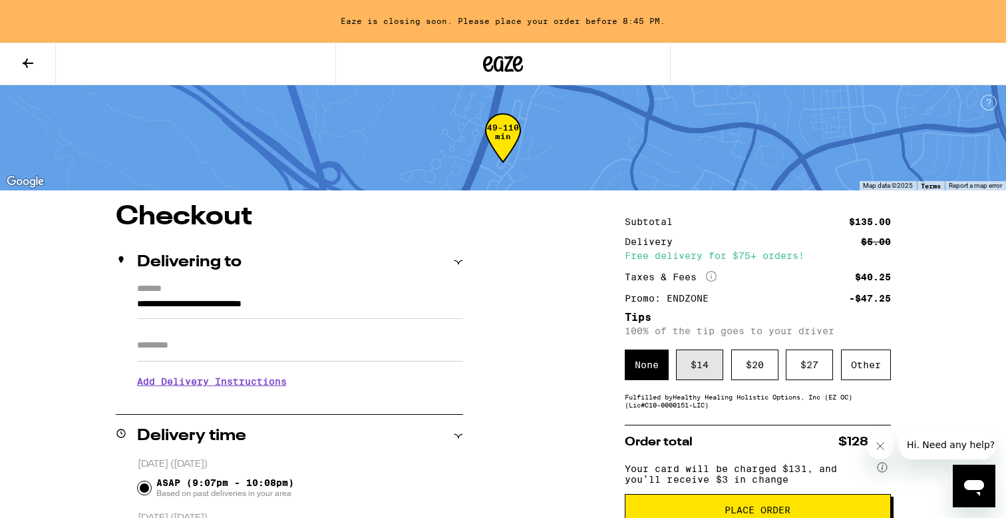
click at [696, 363] on div "$ 14" at bounding box center [699, 364] width 47 height 31
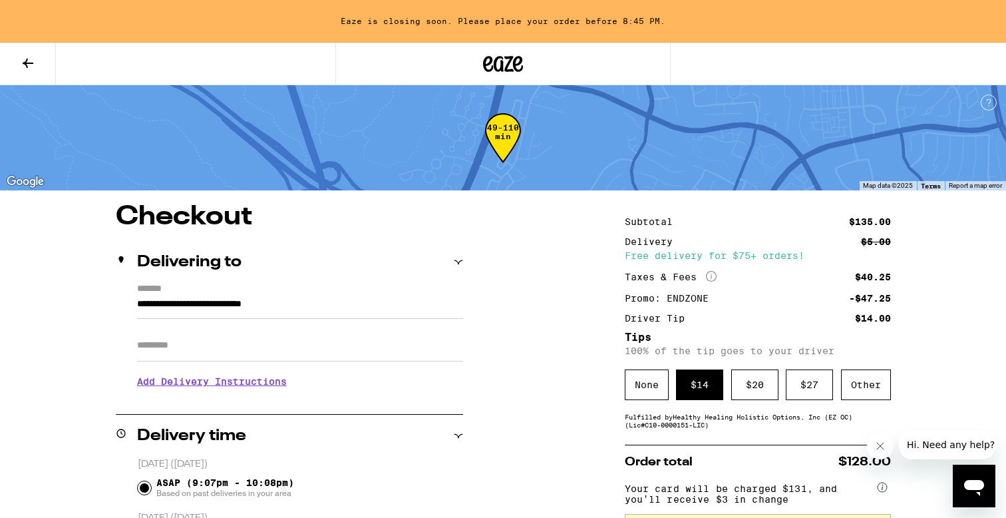
scroll to position [144, 0]
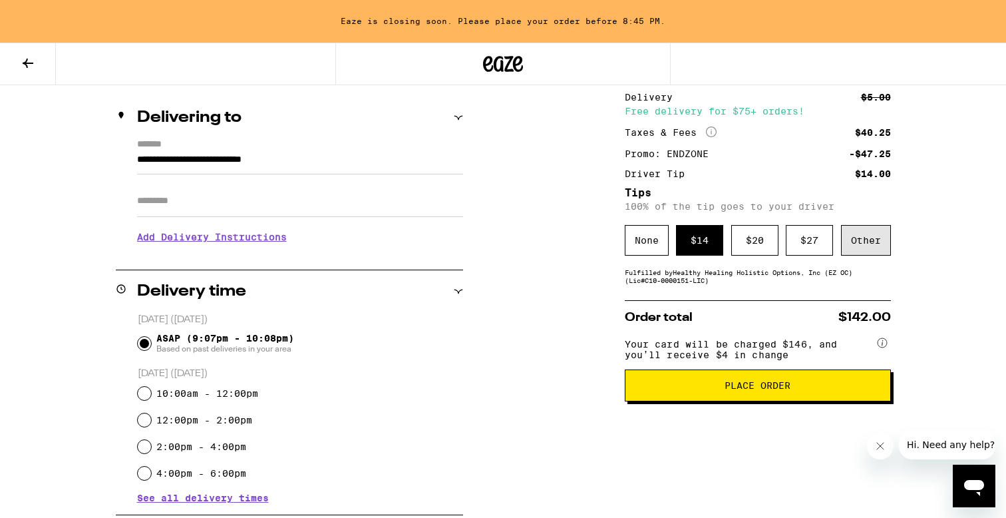
click at [882, 244] on div "Other" at bounding box center [866, 240] width 50 height 31
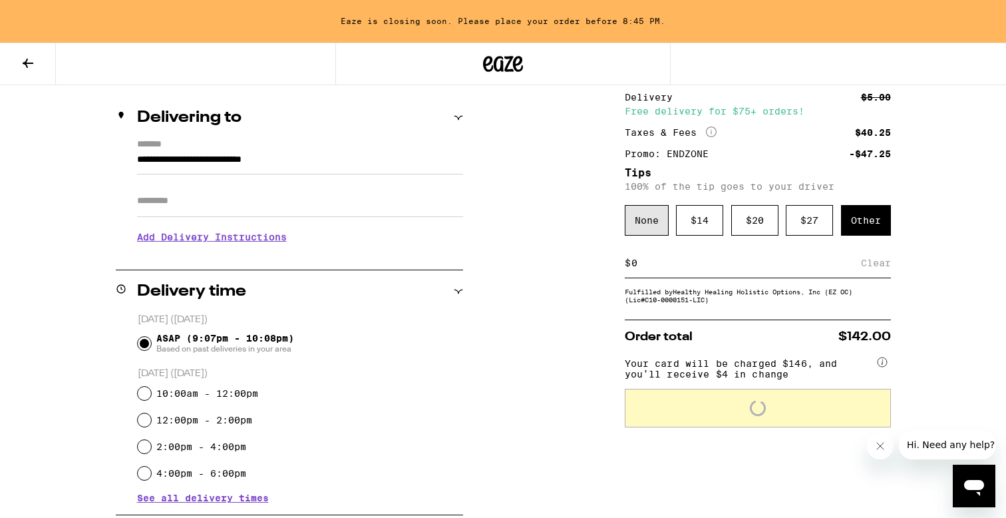
click at [664, 216] on div "None" at bounding box center [647, 220] width 44 height 31
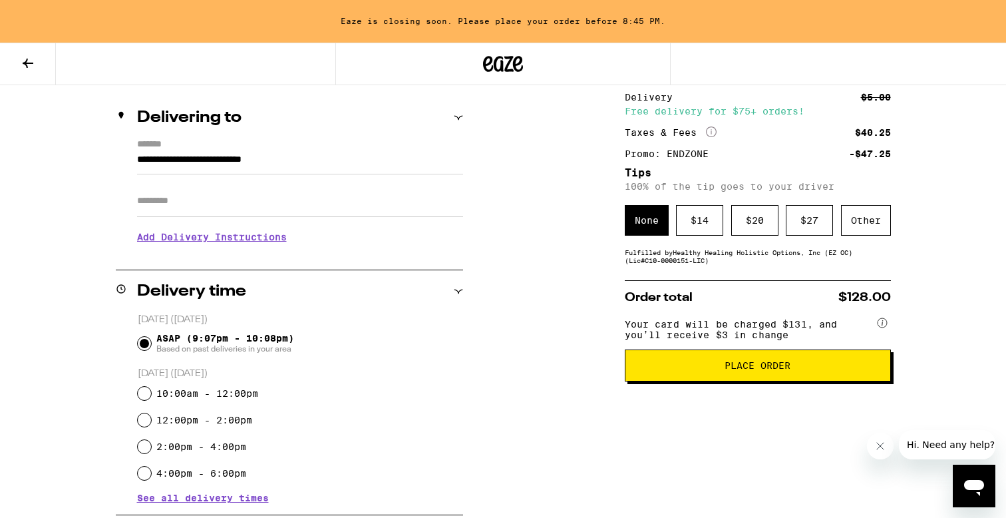
click at [793, 370] on span "Place Order" at bounding box center [757, 365] width 243 height 9
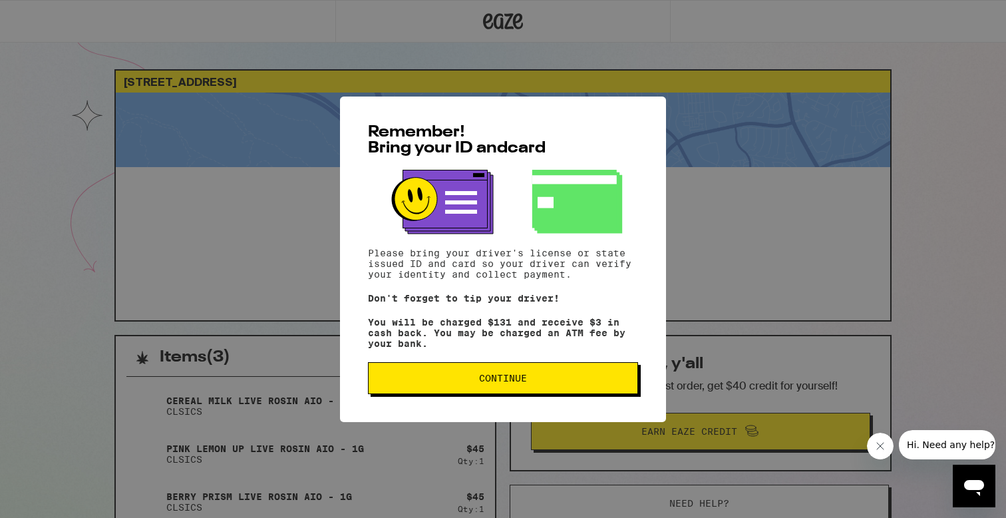
click at [569, 382] on span "Continue" at bounding box center [502, 377] width 247 height 9
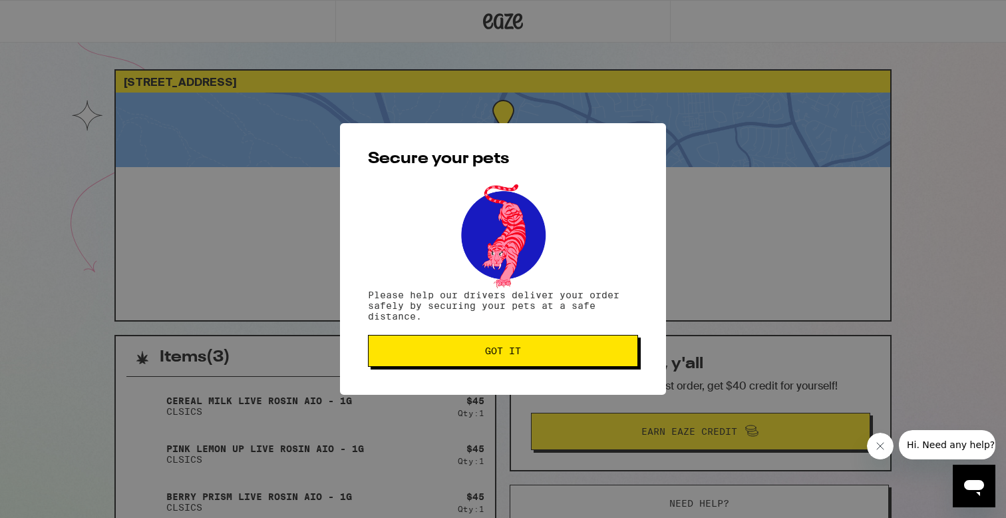
click at [562, 345] on button "Got it" at bounding box center [503, 351] width 270 height 32
